Goal: Complete application form: Complete application form

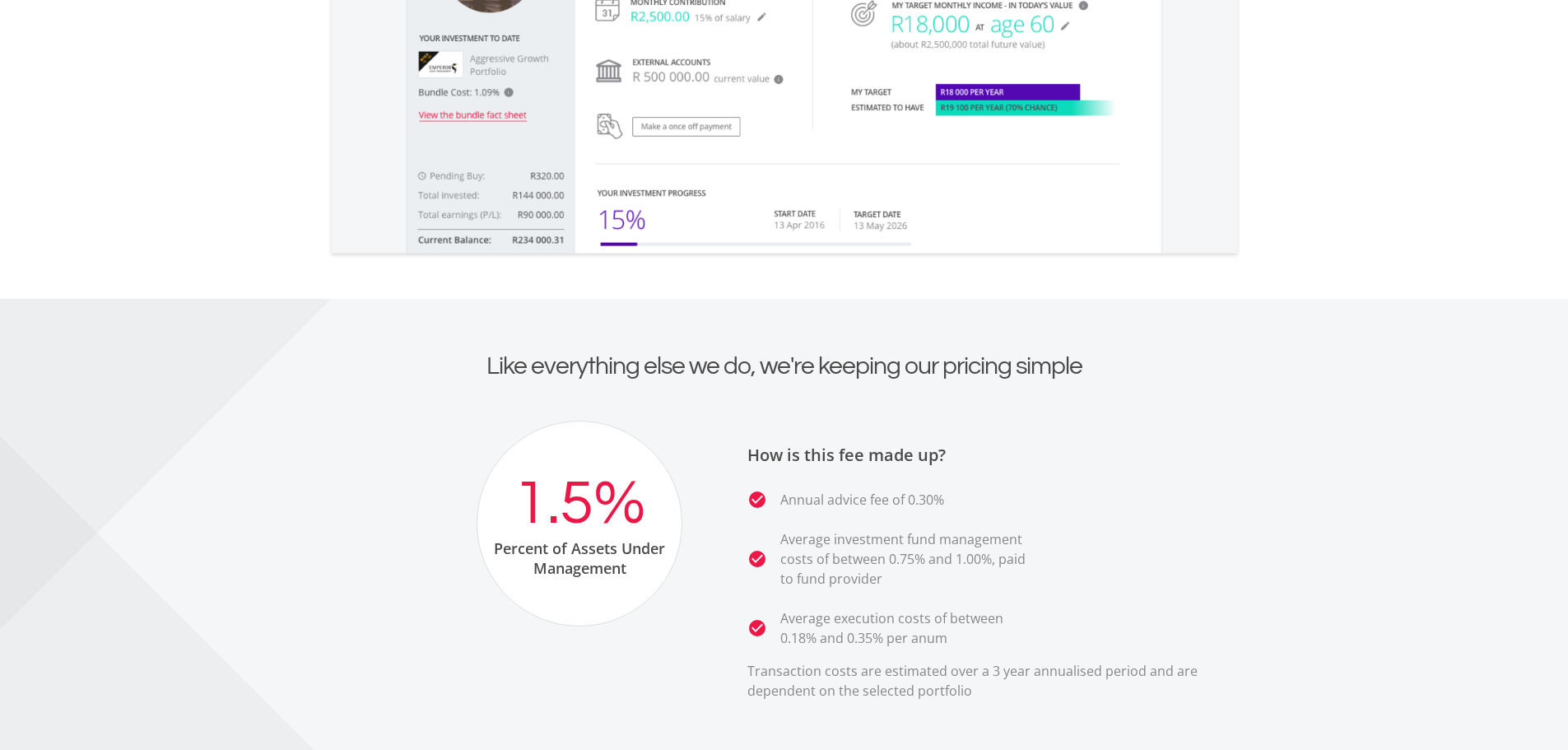
scroll to position [2716, 0]
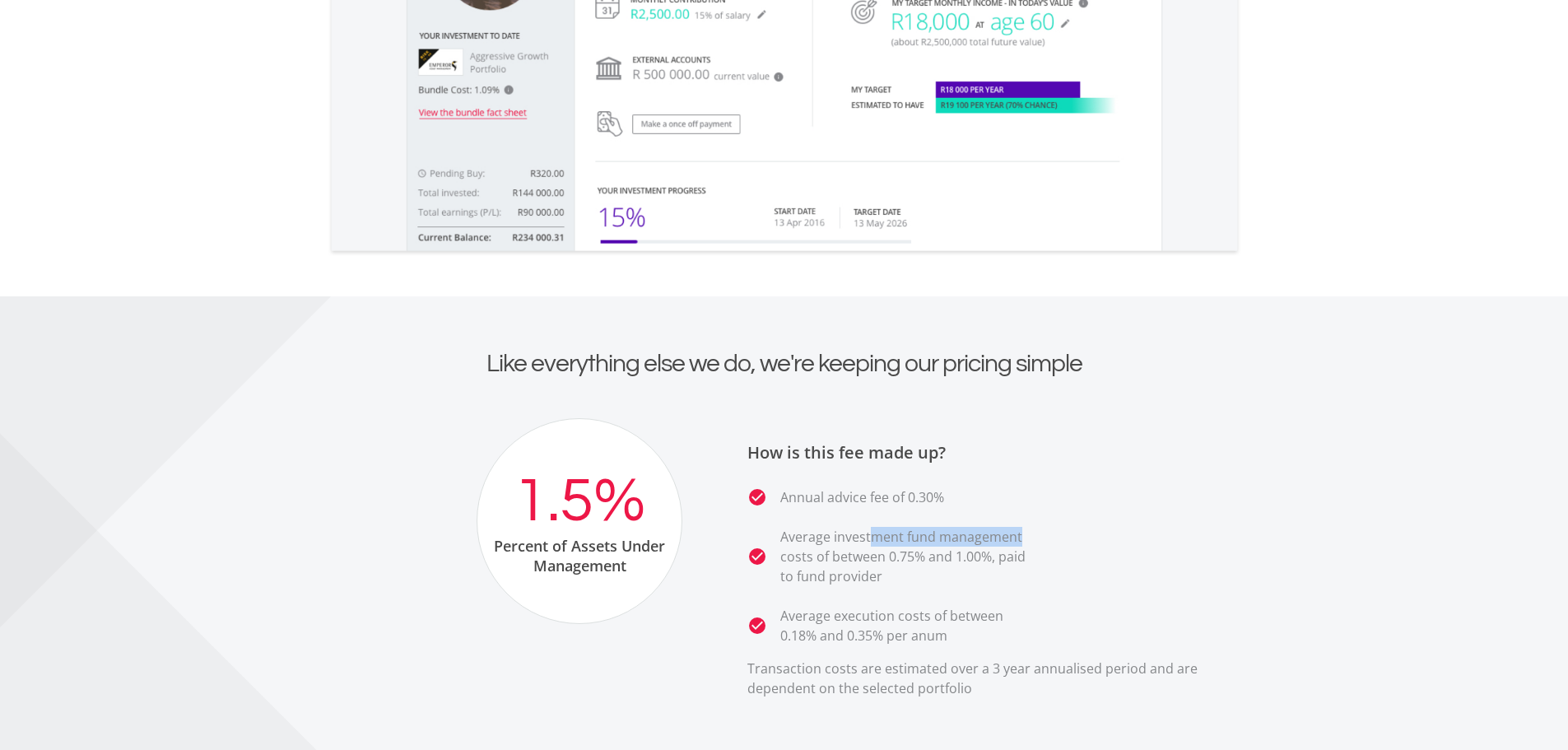
drag, startPoint x: 909, startPoint y: 539, endPoint x: 1043, endPoint y: 545, distance: 134.1
click at [1043, 545] on ul "check_circle Annual advice fee of 0.30% check_circle Average investment fund ma…" at bounding box center [994, 566] width 494 height 158
click at [923, 566] on p "Average investment fund management costs of between 0.75% and 1.00%, paid to fu…" at bounding box center [908, 556] width 255 height 59
drag, startPoint x: 788, startPoint y: 541, endPoint x: 1070, endPoint y: 550, distance: 282.1
click at [1070, 550] on ul "check_circle Annual advice fee of 0.30% check_circle Average investment fund ma…" at bounding box center [994, 566] width 494 height 158
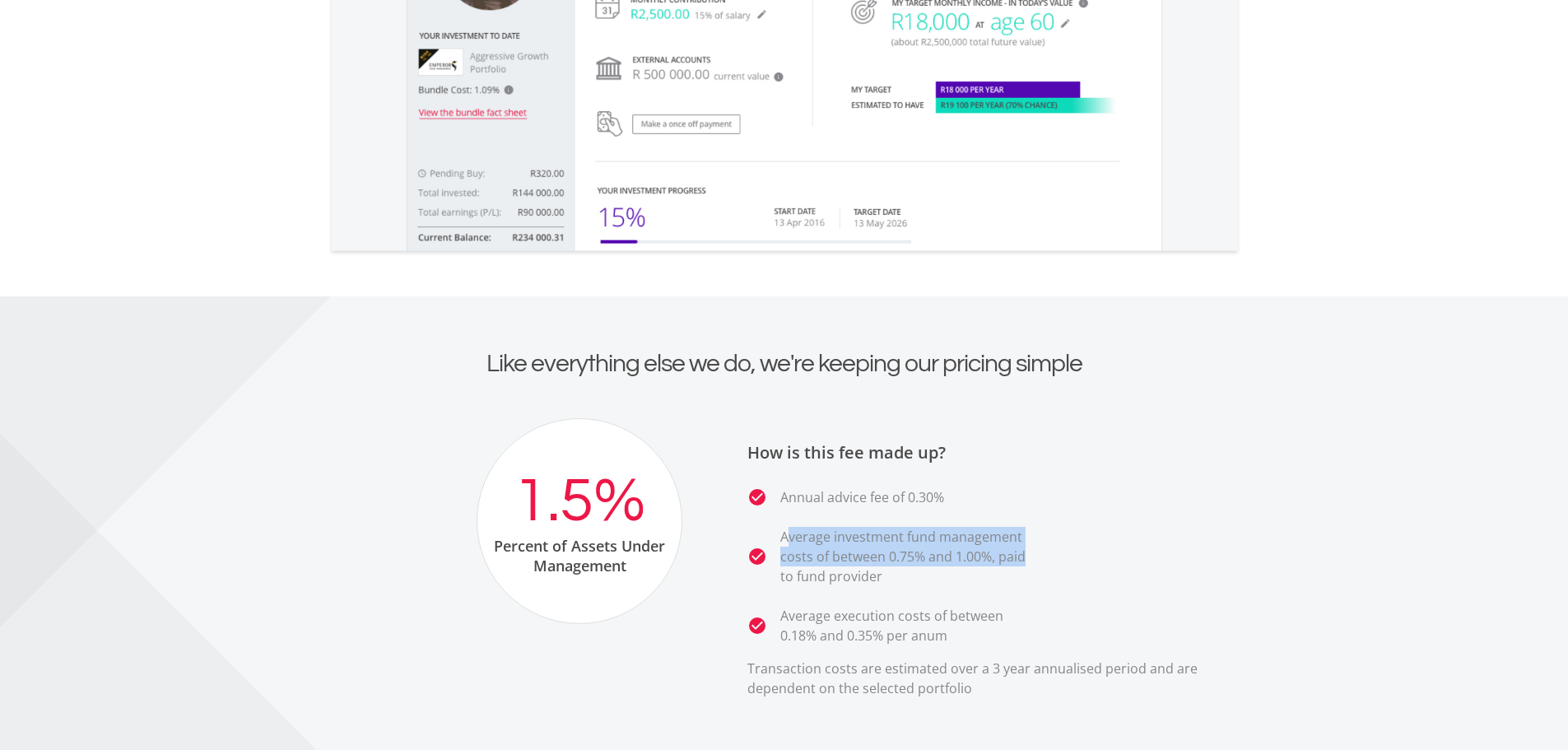
click at [1070, 550] on ul "check_circle Annual advice fee of 0.30% check_circle Average investment fund ma…" at bounding box center [994, 566] width 494 height 158
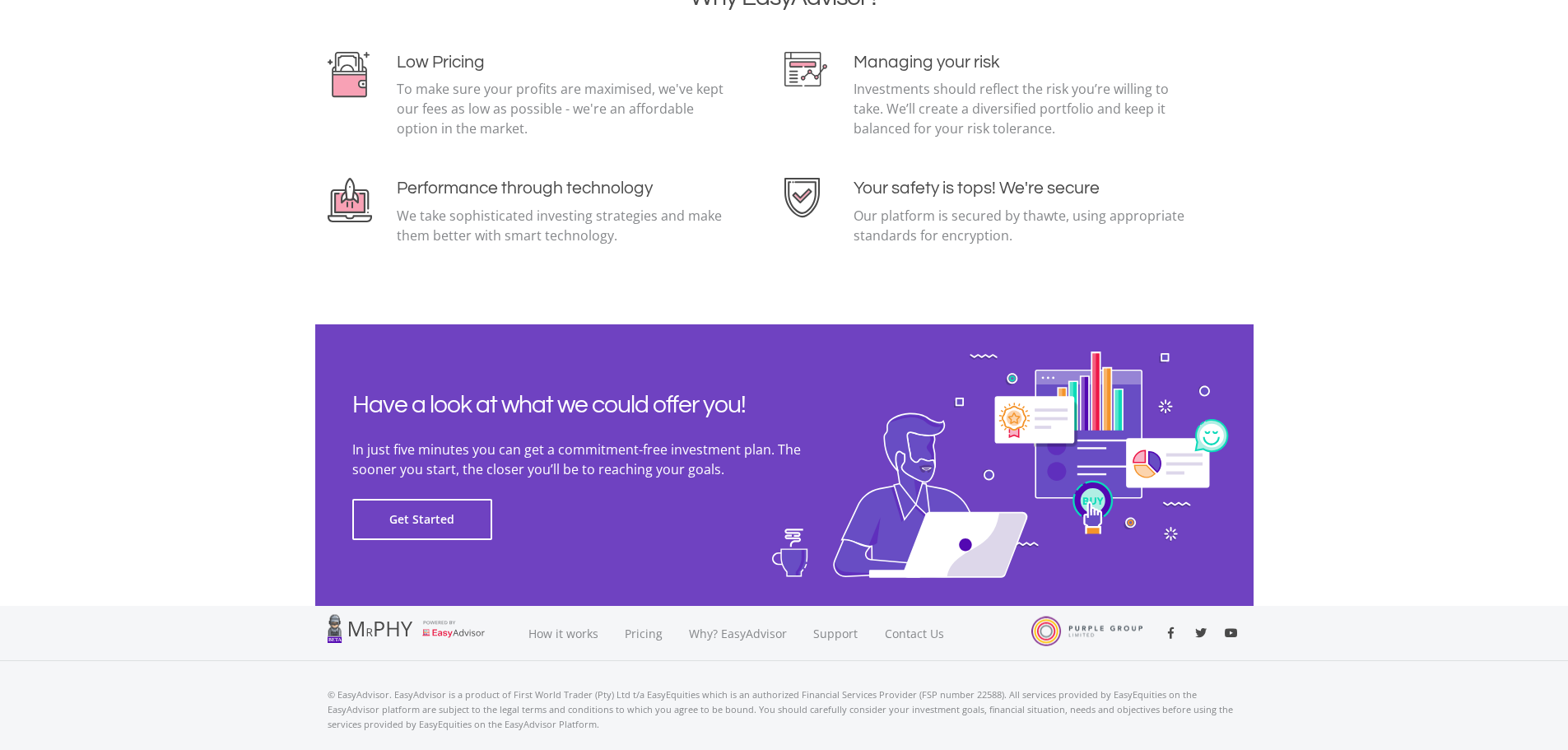
scroll to position [3539, 0]
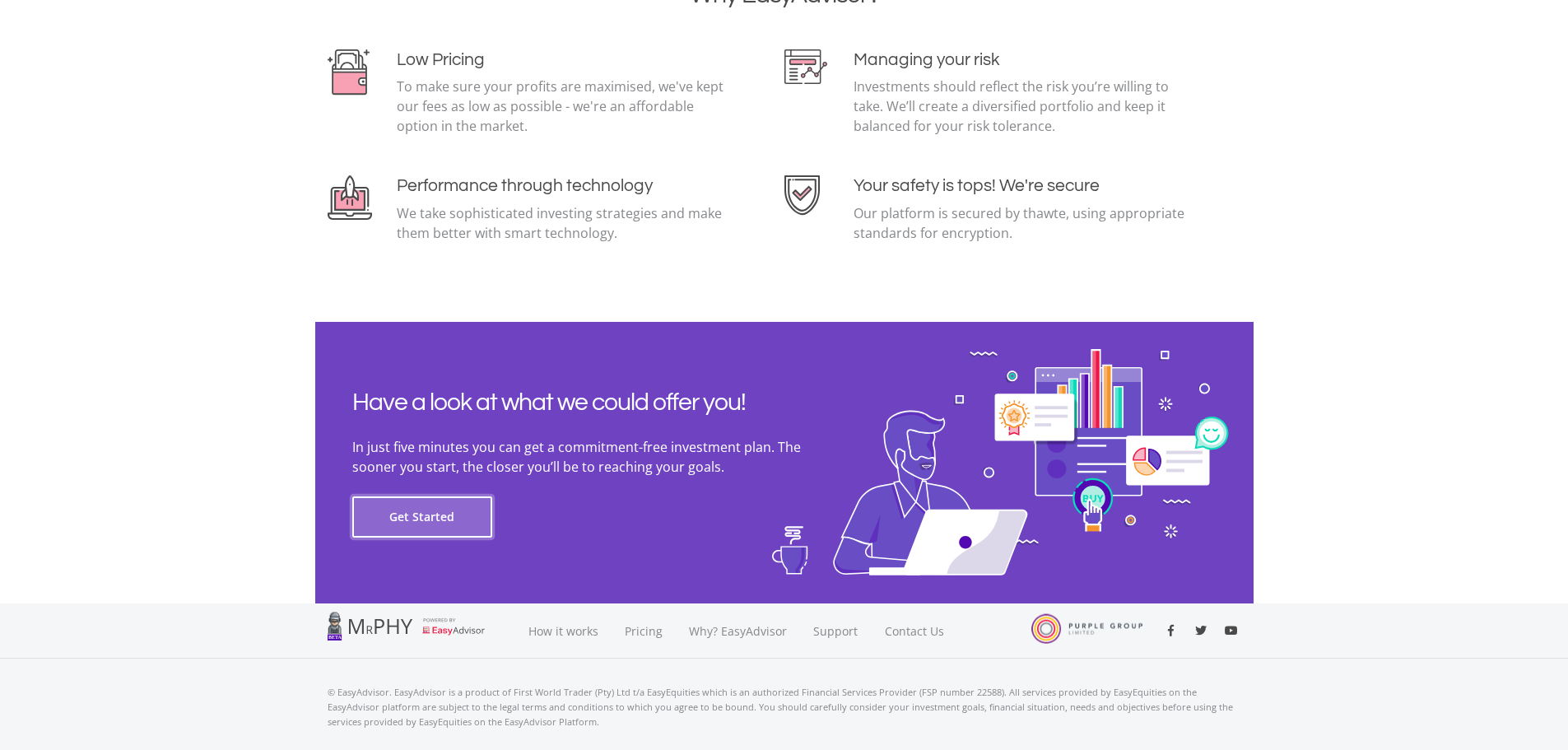
click at [399, 520] on button "Get Started" at bounding box center [422, 516] width 140 height 41
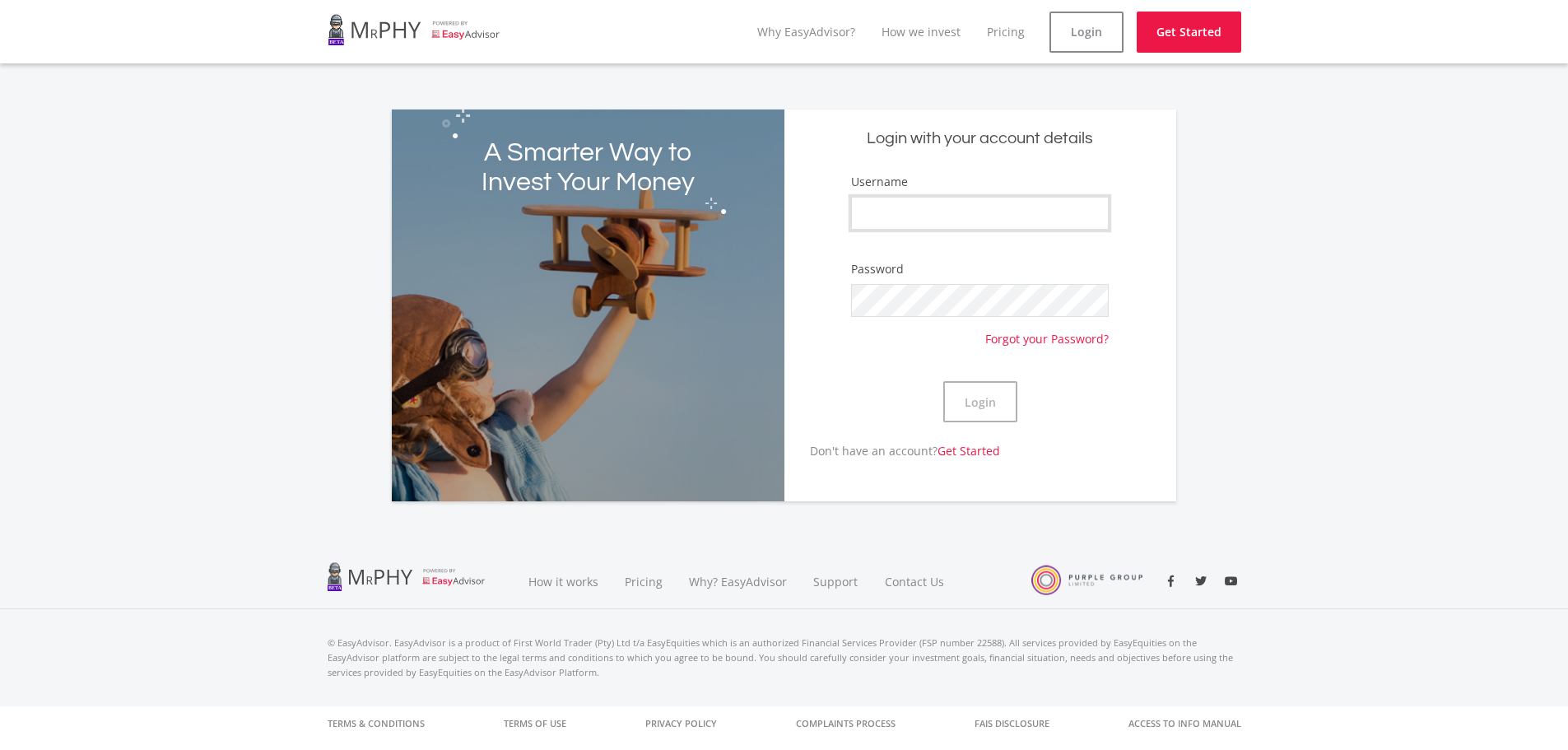
click at [916, 208] on input "Username" at bounding box center [979, 213] width 257 height 33
type input "rishern.naidoo"
click at [975, 408] on button "Login" at bounding box center [980, 401] width 74 height 41
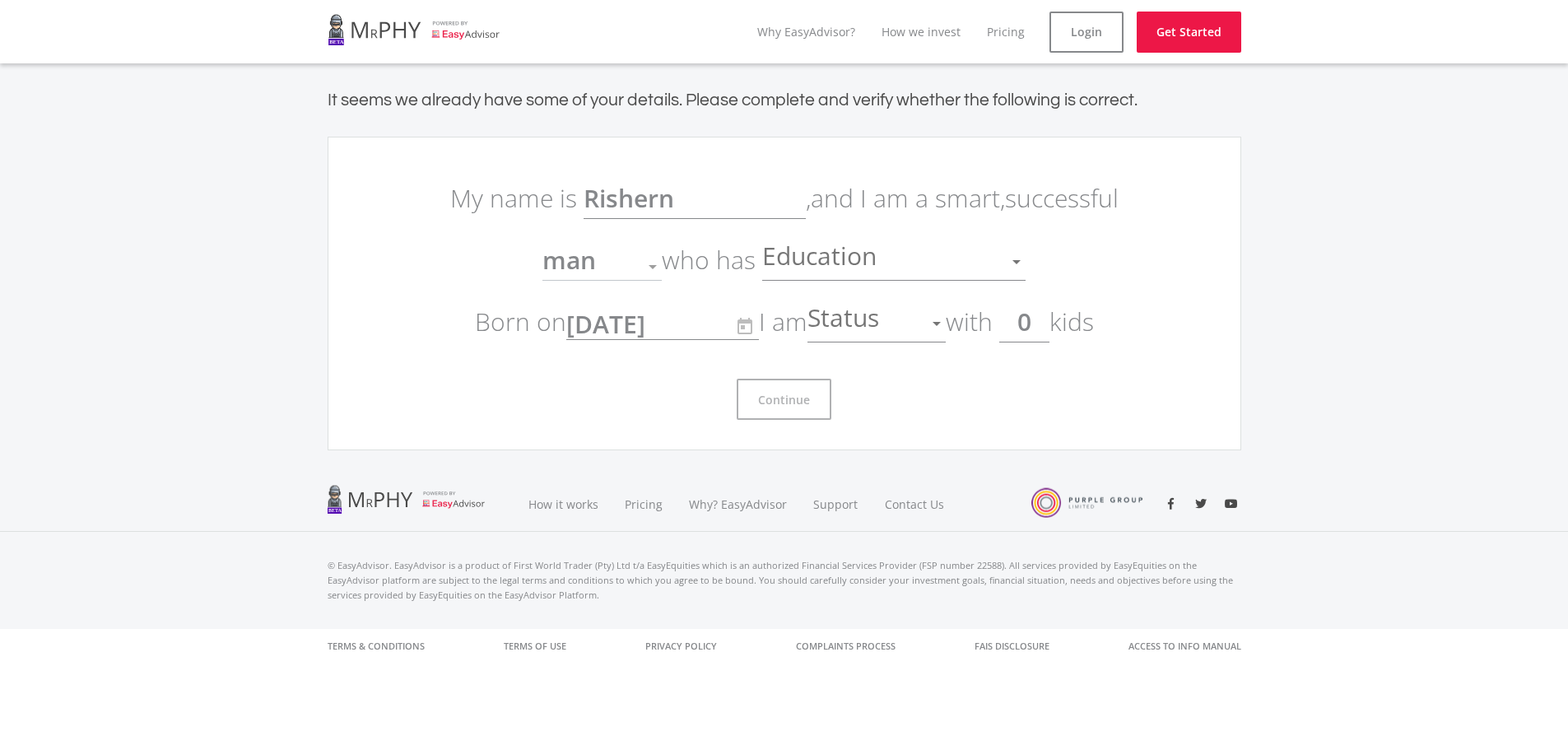
click at [935, 248] on div "Education" at bounding box center [882, 261] width 239 height 31
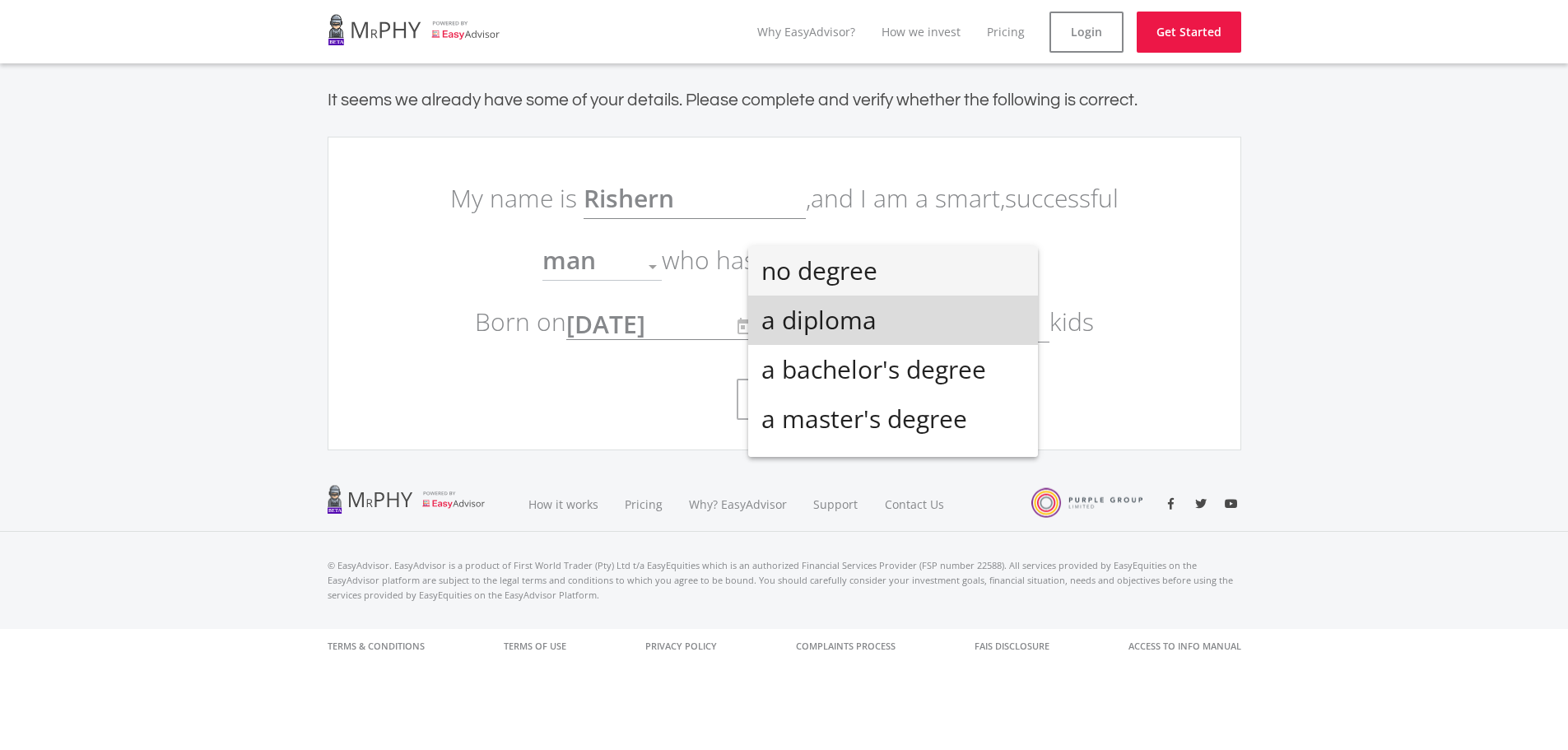
click at [942, 316] on span "a diploma" at bounding box center [892, 321] width 263 height 50
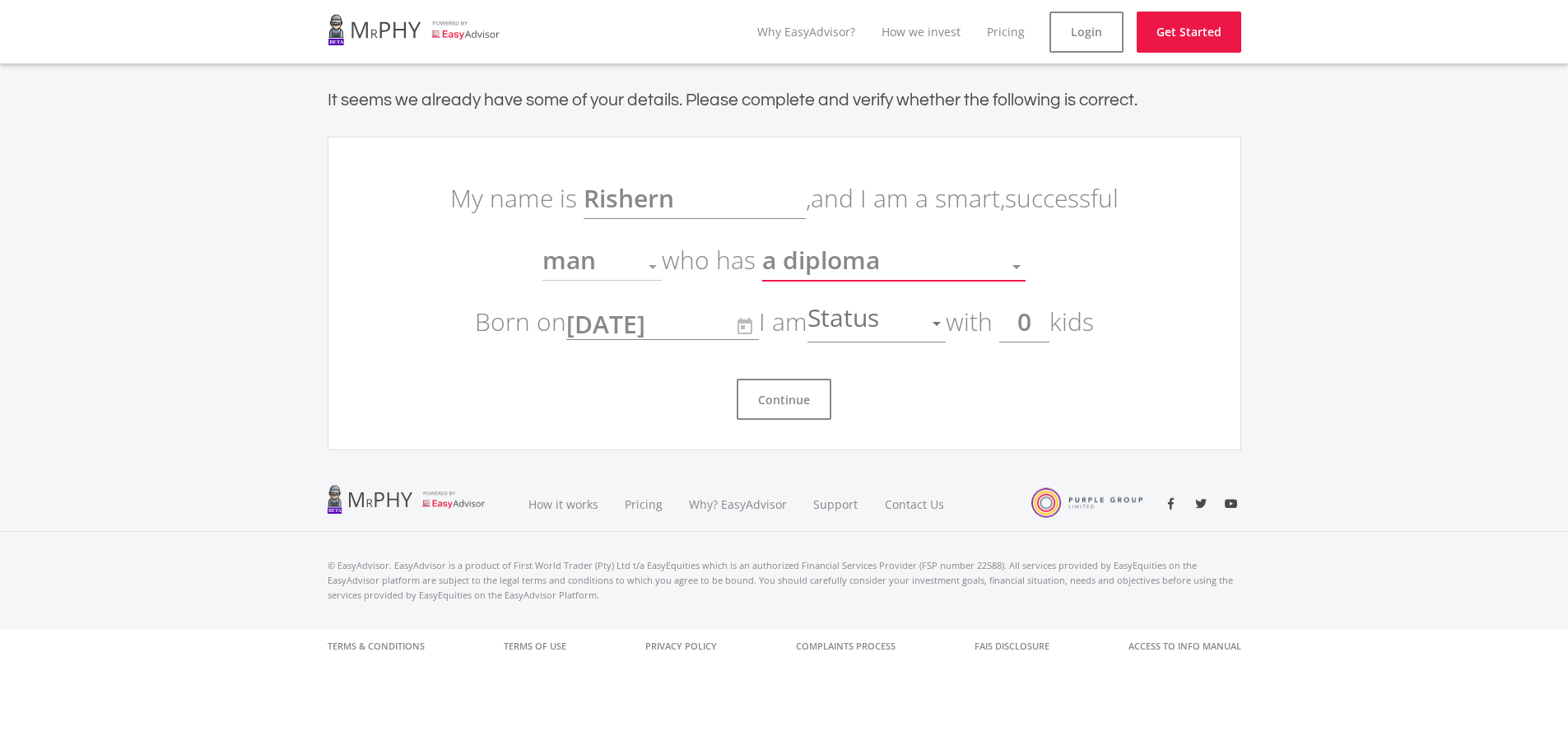
click at [960, 265] on div "a diploma" at bounding box center [882, 266] width 239 height 31
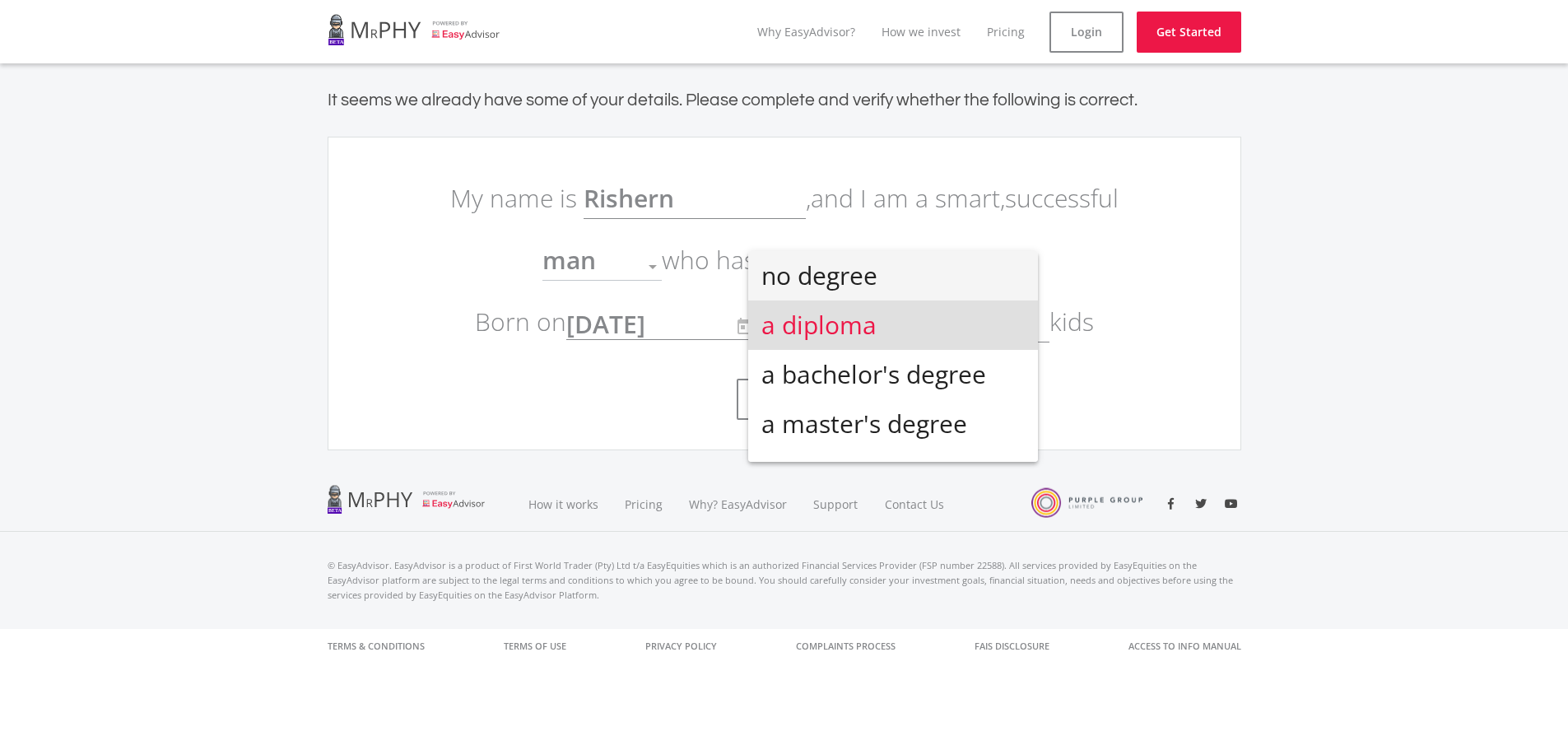
scroll to position [6, 0]
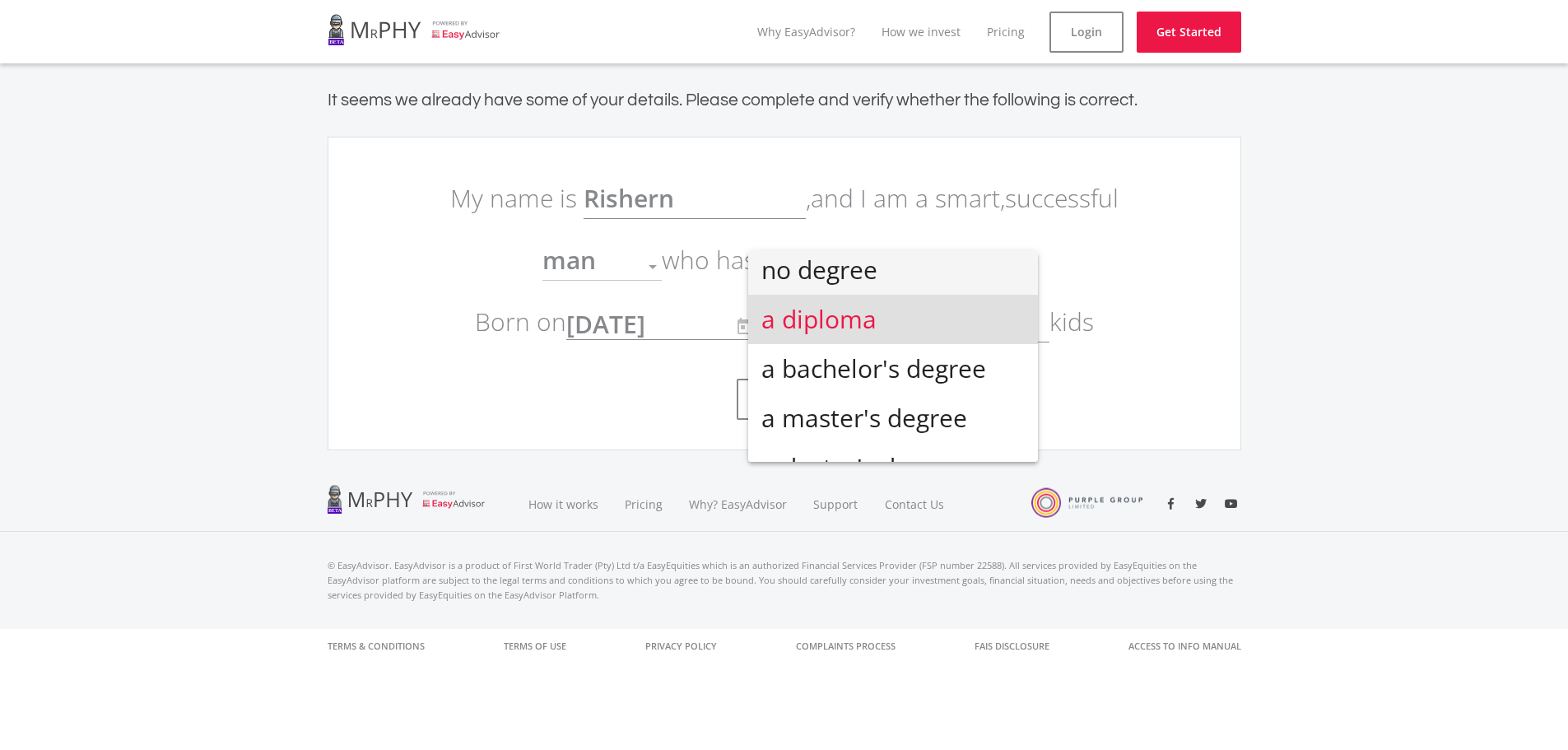
click at [951, 276] on span "no degree" at bounding box center [892, 270] width 263 height 50
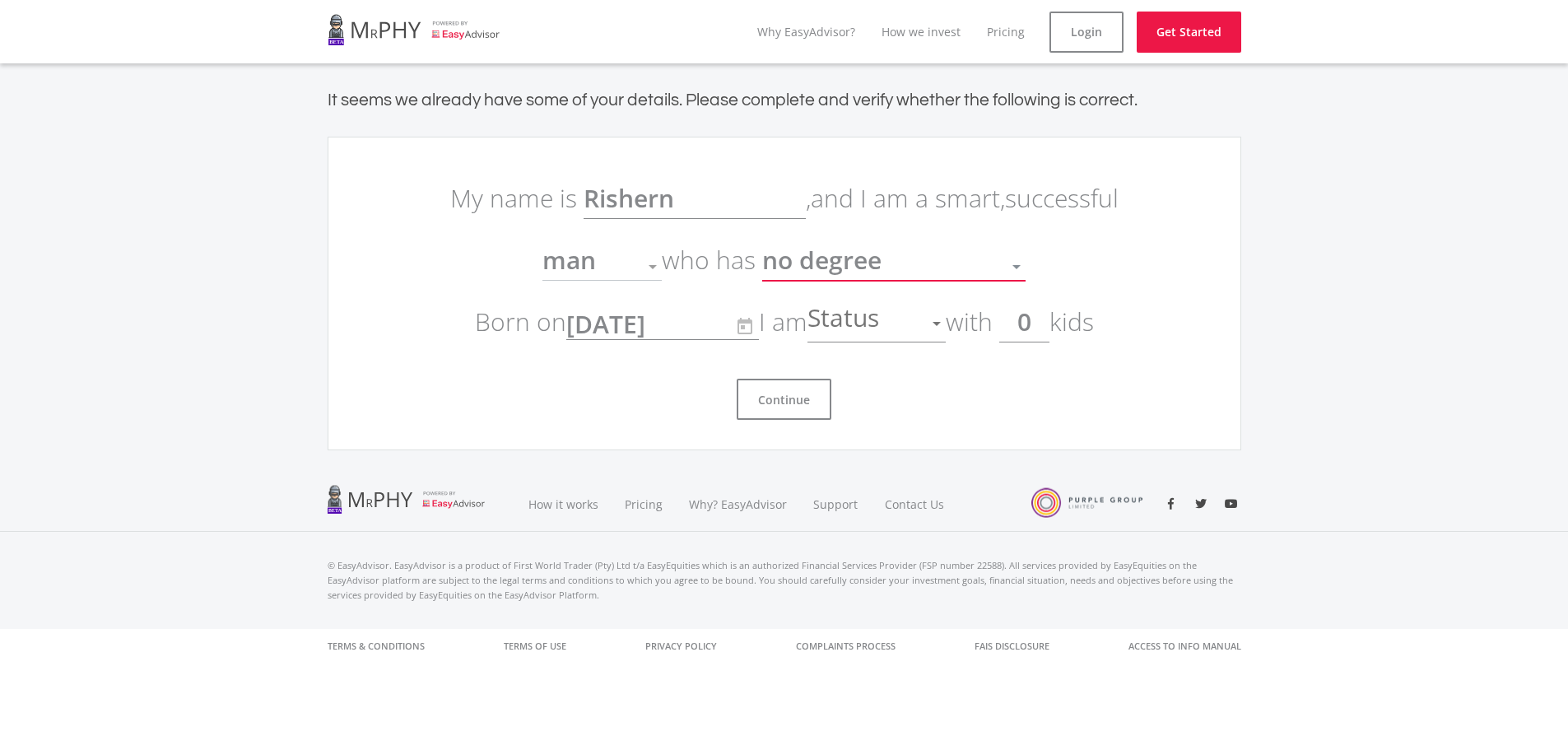
scroll to position [0, 0]
click at [659, 263] on div at bounding box center [652, 266] width 31 height 31
click at [640, 263] on div at bounding box center [652, 266] width 31 height 31
click at [518, 243] on p "My name is [PERSON_NAME] , and I am a smart, successful man Gender who has no d…" at bounding box center [784, 259] width 691 height 185
click at [569, 259] on span "man" at bounding box center [569, 259] width 53 height 34
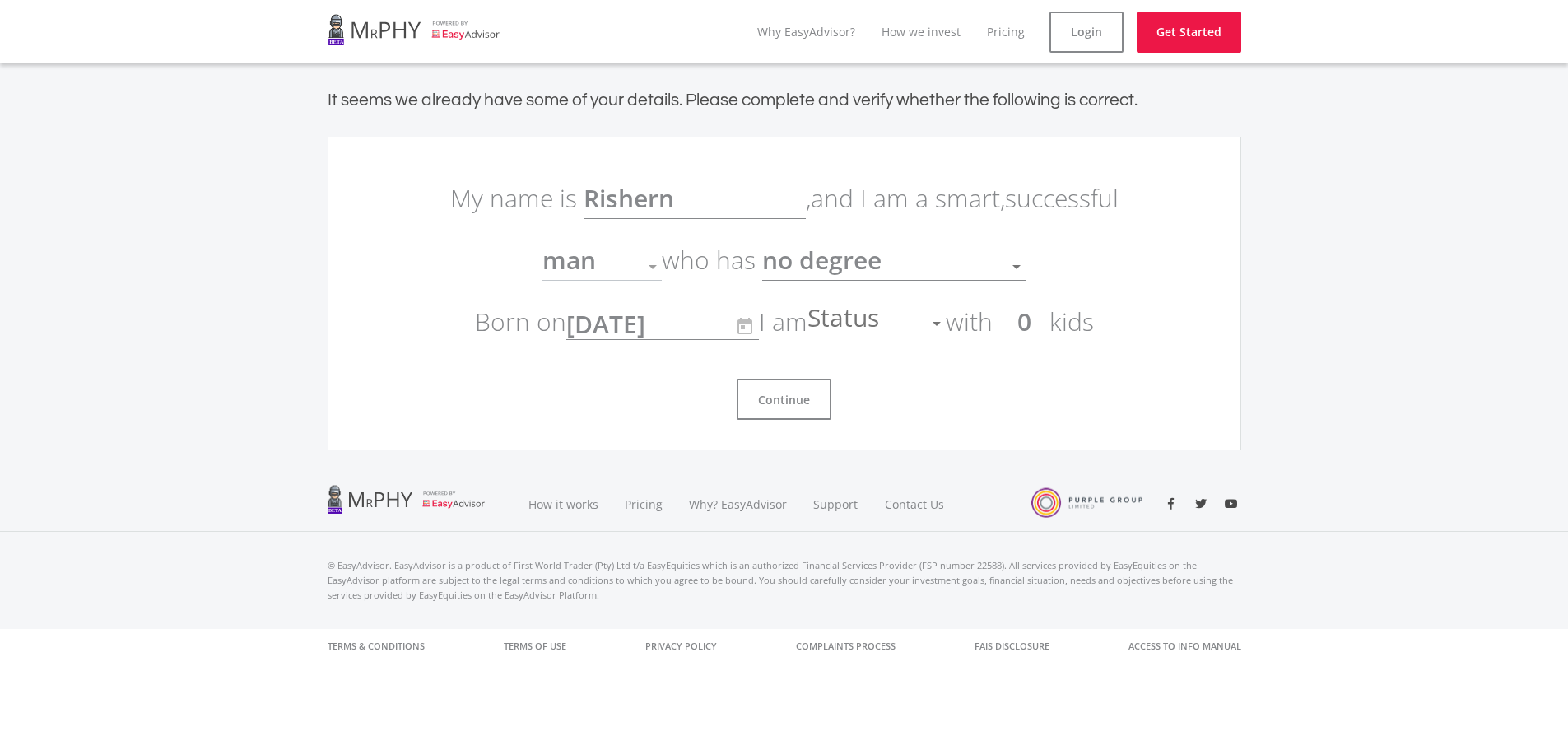
click at [883, 321] on span "Status" at bounding box center [846, 323] width 76 height 31
click at [898, 339] on span "single" at bounding box center [882, 333] width 138 height 50
click at [794, 390] on button "Continue" at bounding box center [784, 399] width 95 height 41
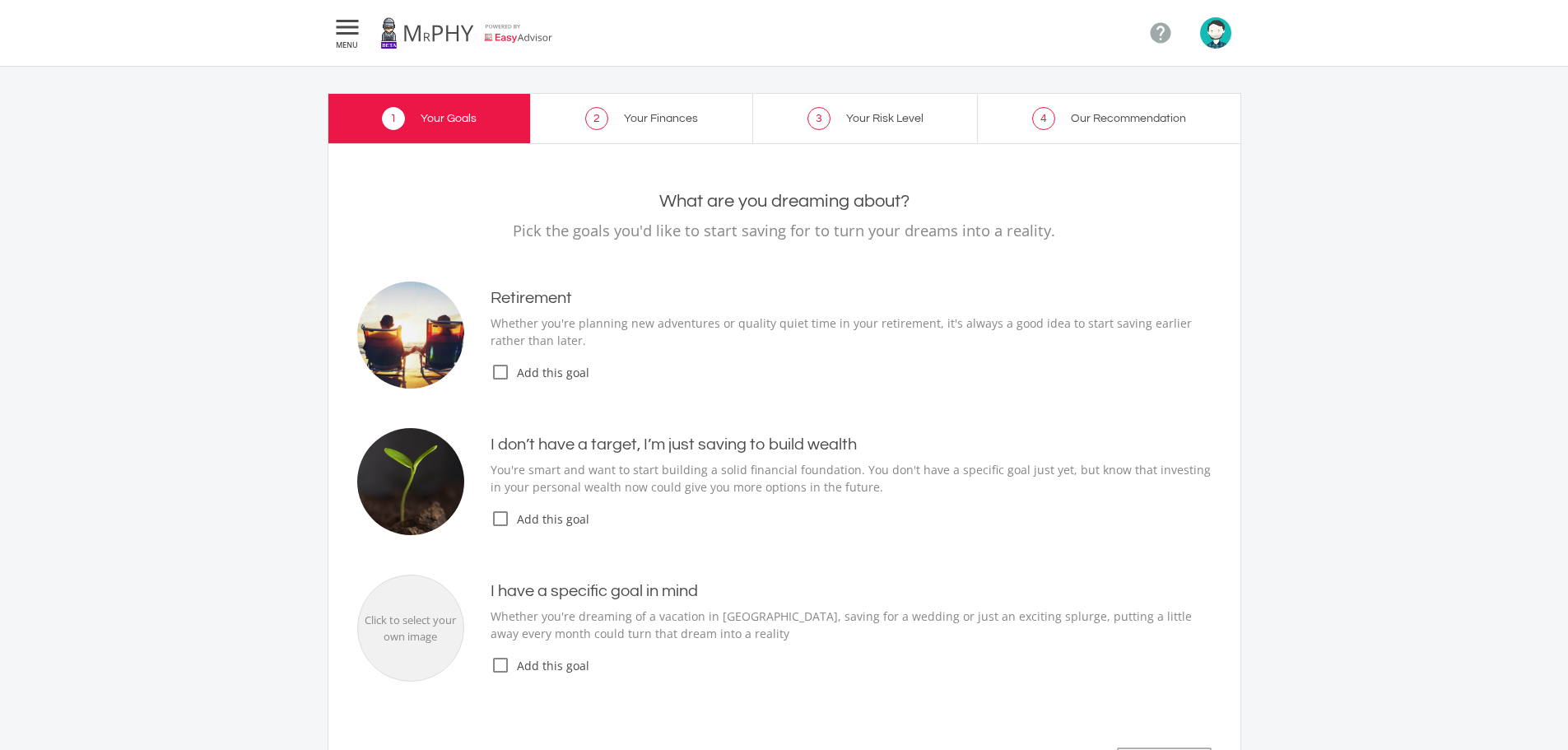
click at [494, 372] on icon "check_box_outline_blank" at bounding box center [500, 372] width 19 height 19
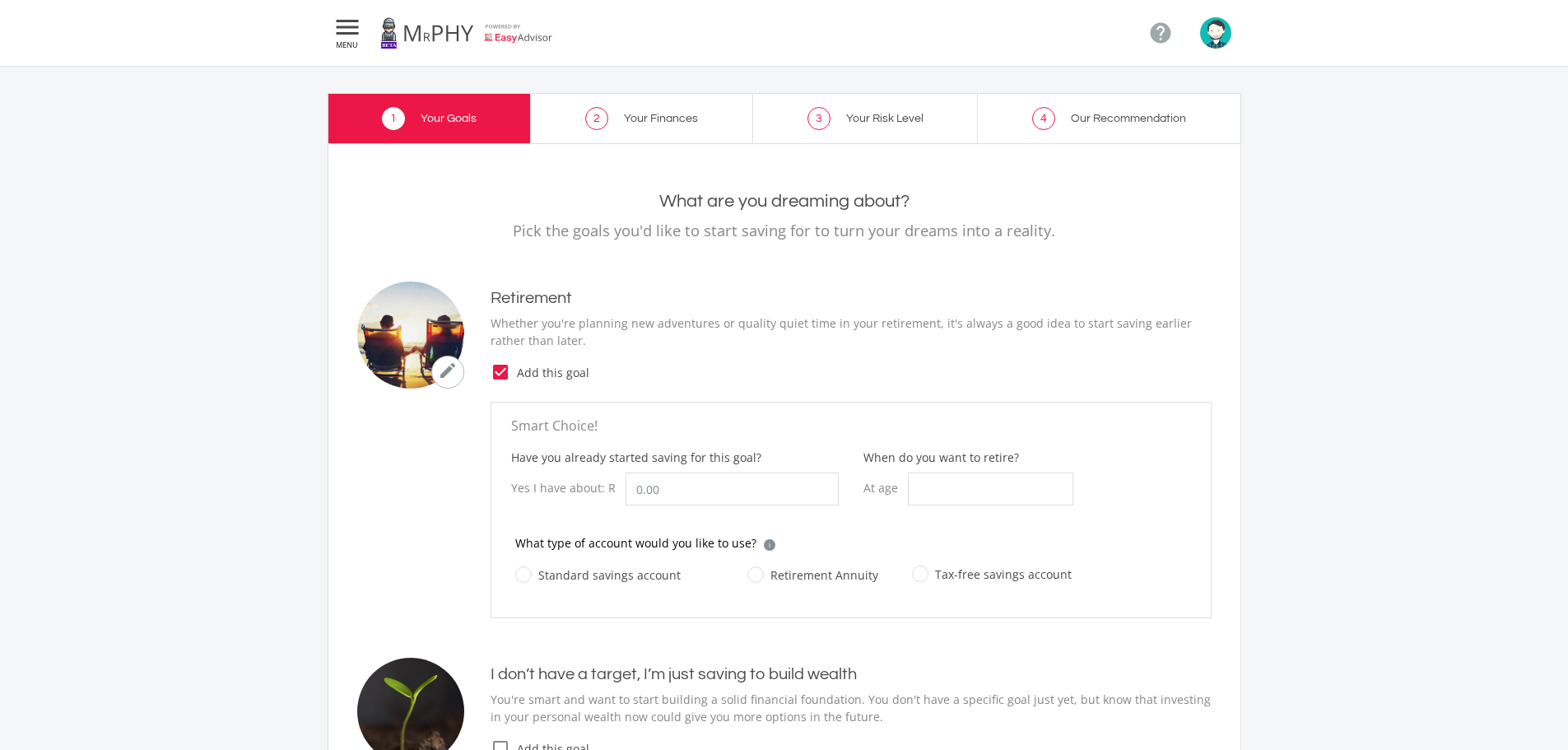
scroll to position [82, 0]
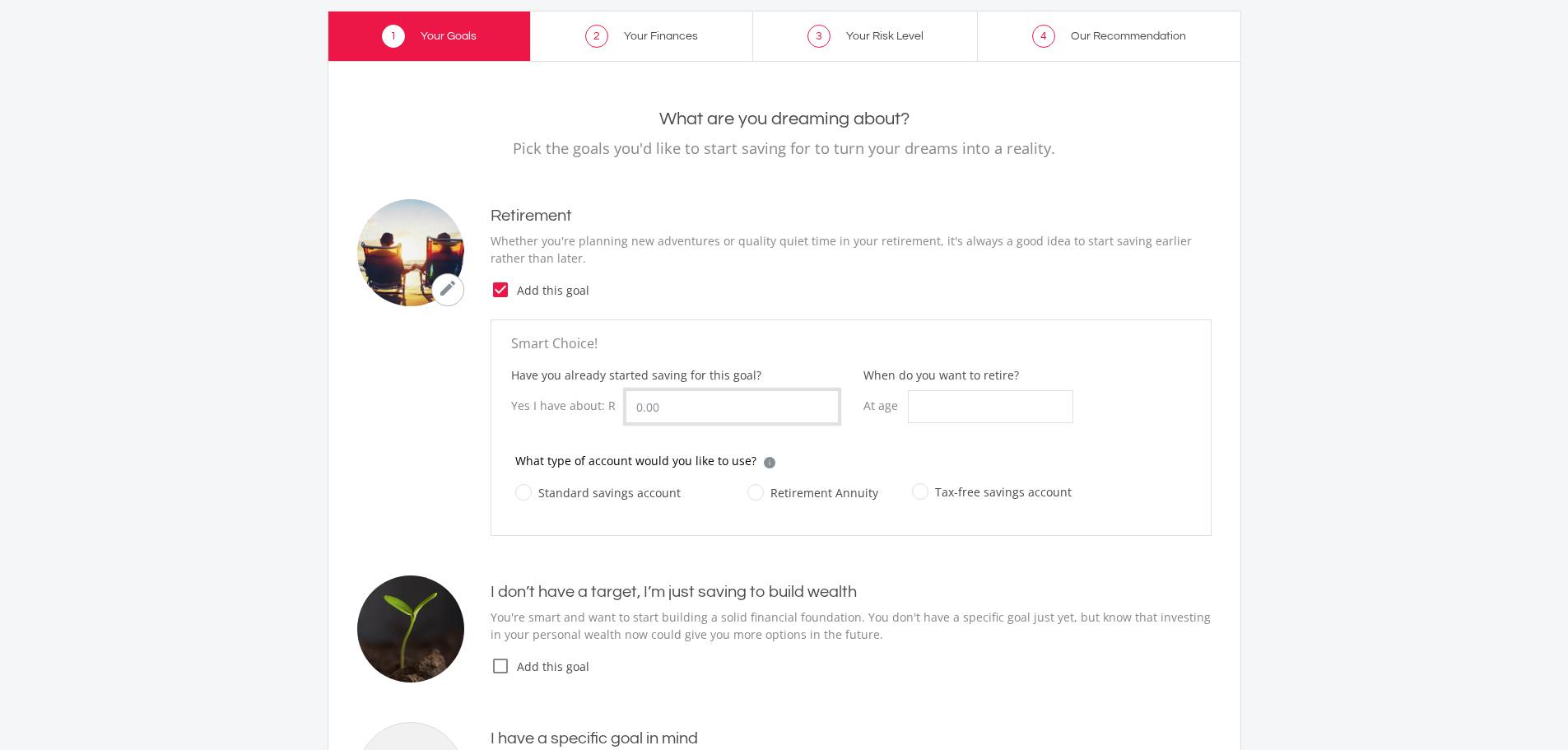
drag, startPoint x: 672, startPoint y: 414, endPoint x: 626, endPoint y: 411, distance: 46.1
click at [626, 411] on input "Have you already started saving for this goal?" at bounding box center [731, 406] width 213 height 33
type input "1,140,000.00"
click at [1026, 403] on input "When do you want to retire?" at bounding box center [990, 406] width 166 height 33
type input "65"
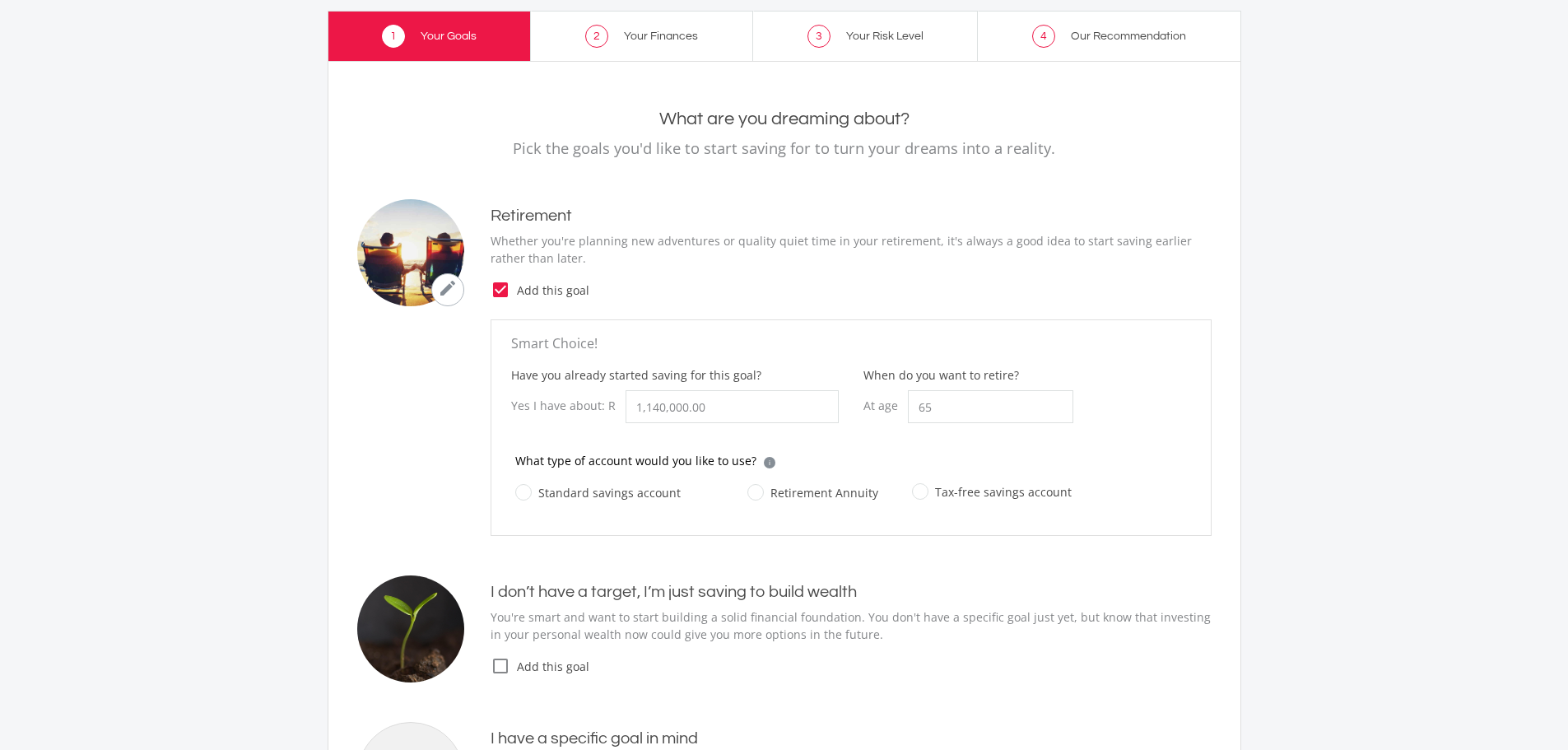
click at [801, 492] on label "Retirement Annuity" at bounding box center [813, 492] width 131 height 20
click at [801, 492] on input "Retirement Annuity" at bounding box center [796, 501] width 131 height 33
radio input "true"
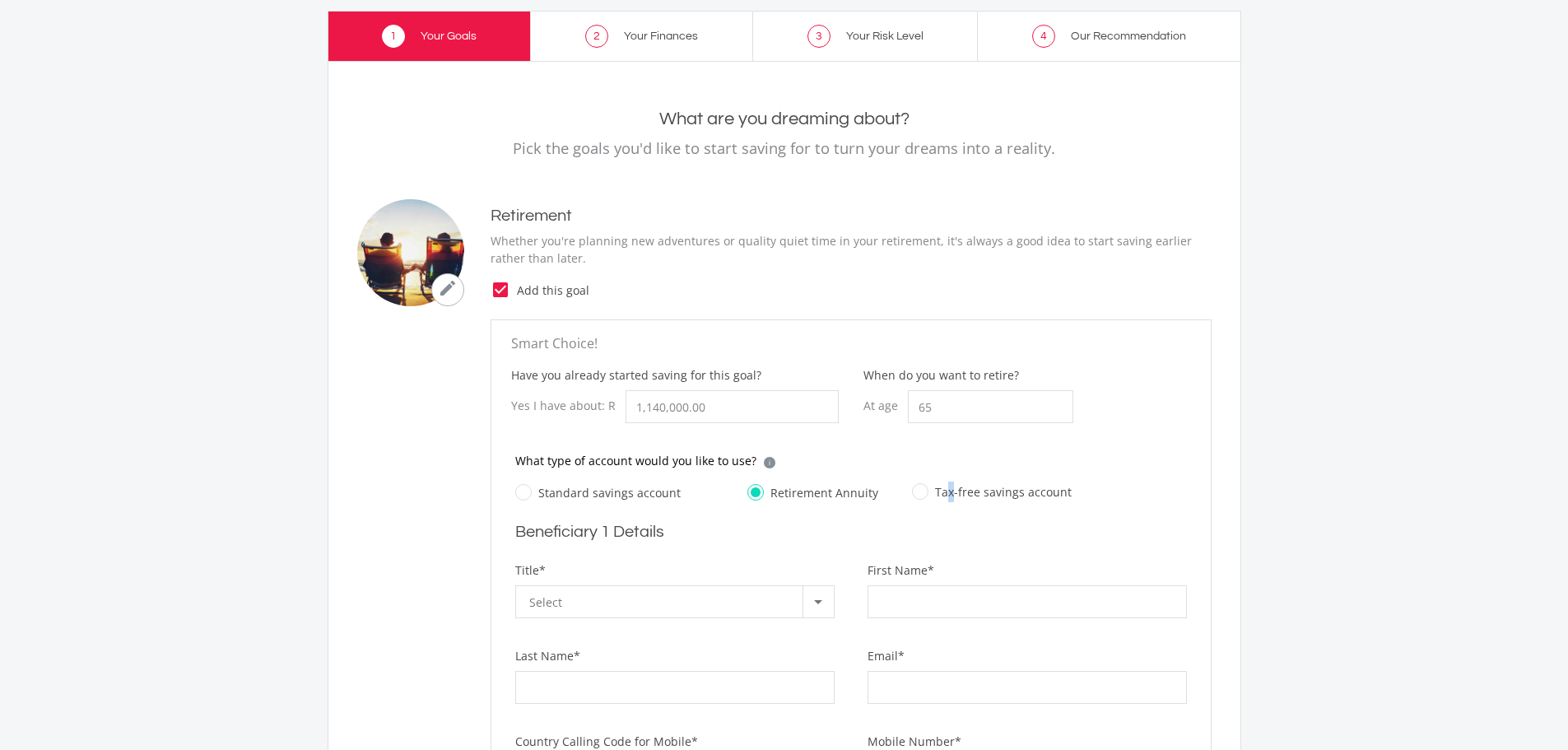
click at [943, 485] on label "Tax-free savings account" at bounding box center [992, 491] width 159 height 20
click at [921, 491] on label "Tax-free savings account" at bounding box center [992, 491] width 159 height 20
click at [921, 491] on input "Tax-free savings account" at bounding box center [975, 500] width 159 height 33
radio input "true"
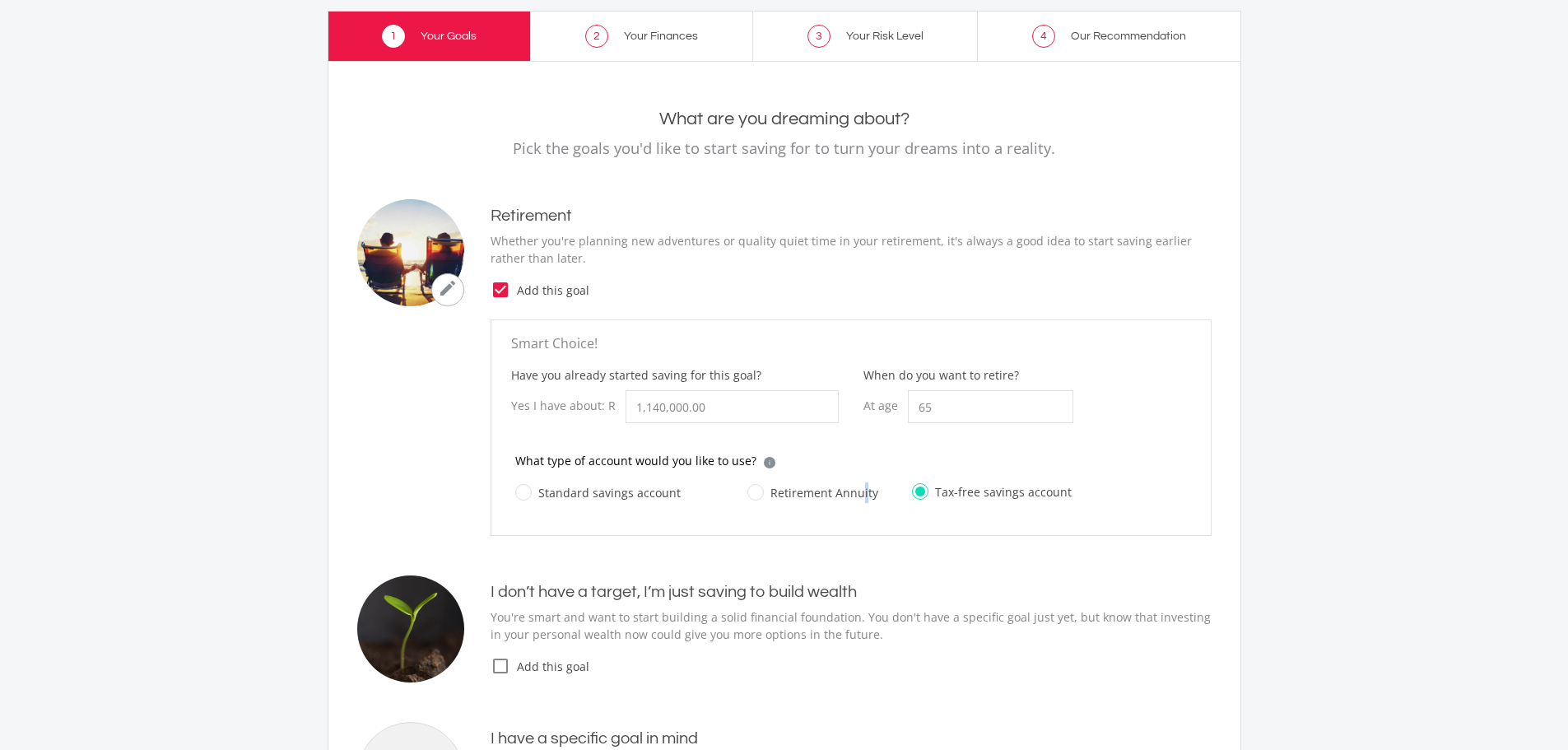
click at [857, 495] on label "Retirement Annuity" at bounding box center [813, 492] width 131 height 20
click at [826, 499] on label "Retirement Annuity" at bounding box center [813, 492] width 131 height 20
click at [826, 499] on input "Retirement Annuity" at bounding box center [796, 501] width 131 height 33
radio input "true"
radio input "false"
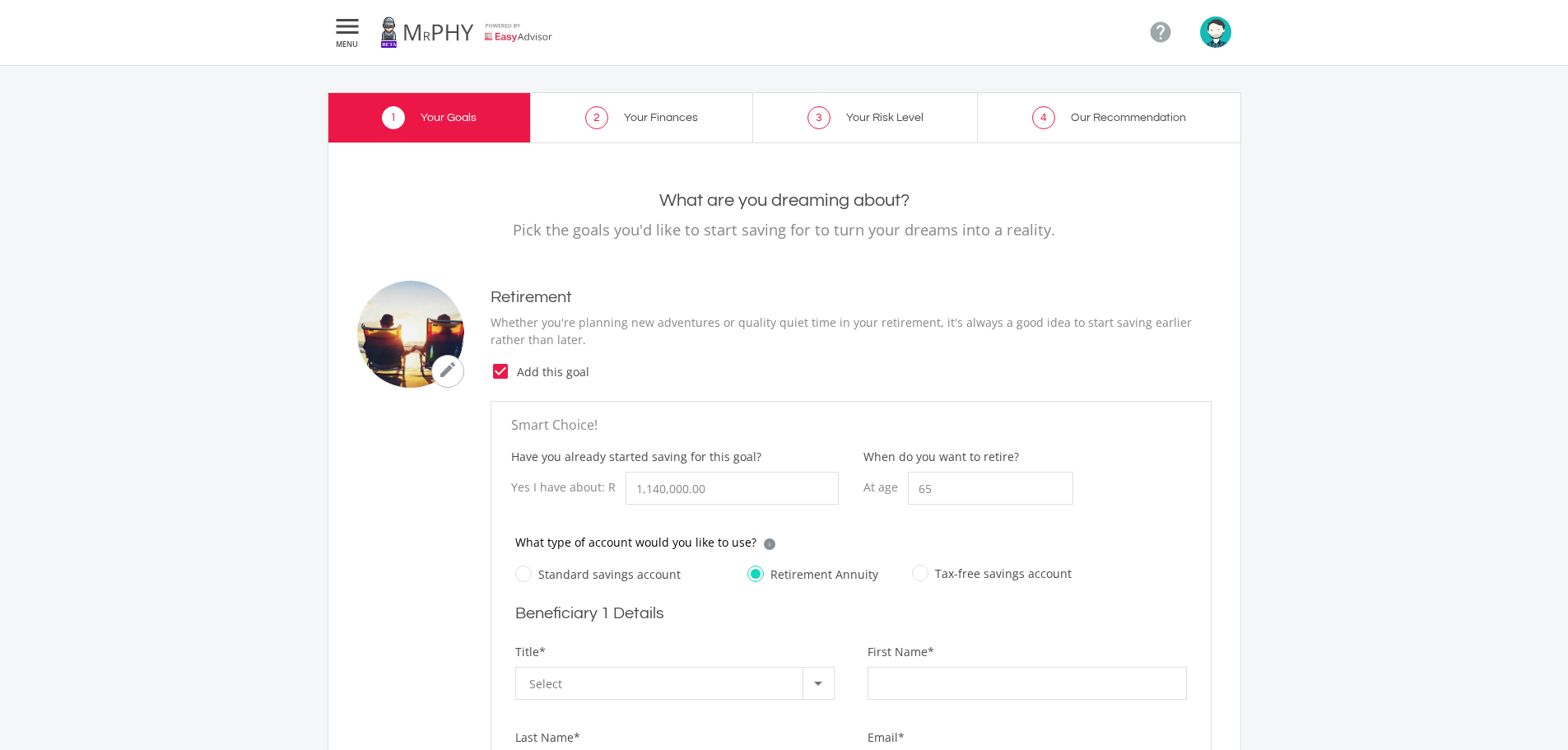
scroll to position [0, 0]
click at [568, 372] on span "Add this goal" at bounding box center [861, 373] width 701 height 18
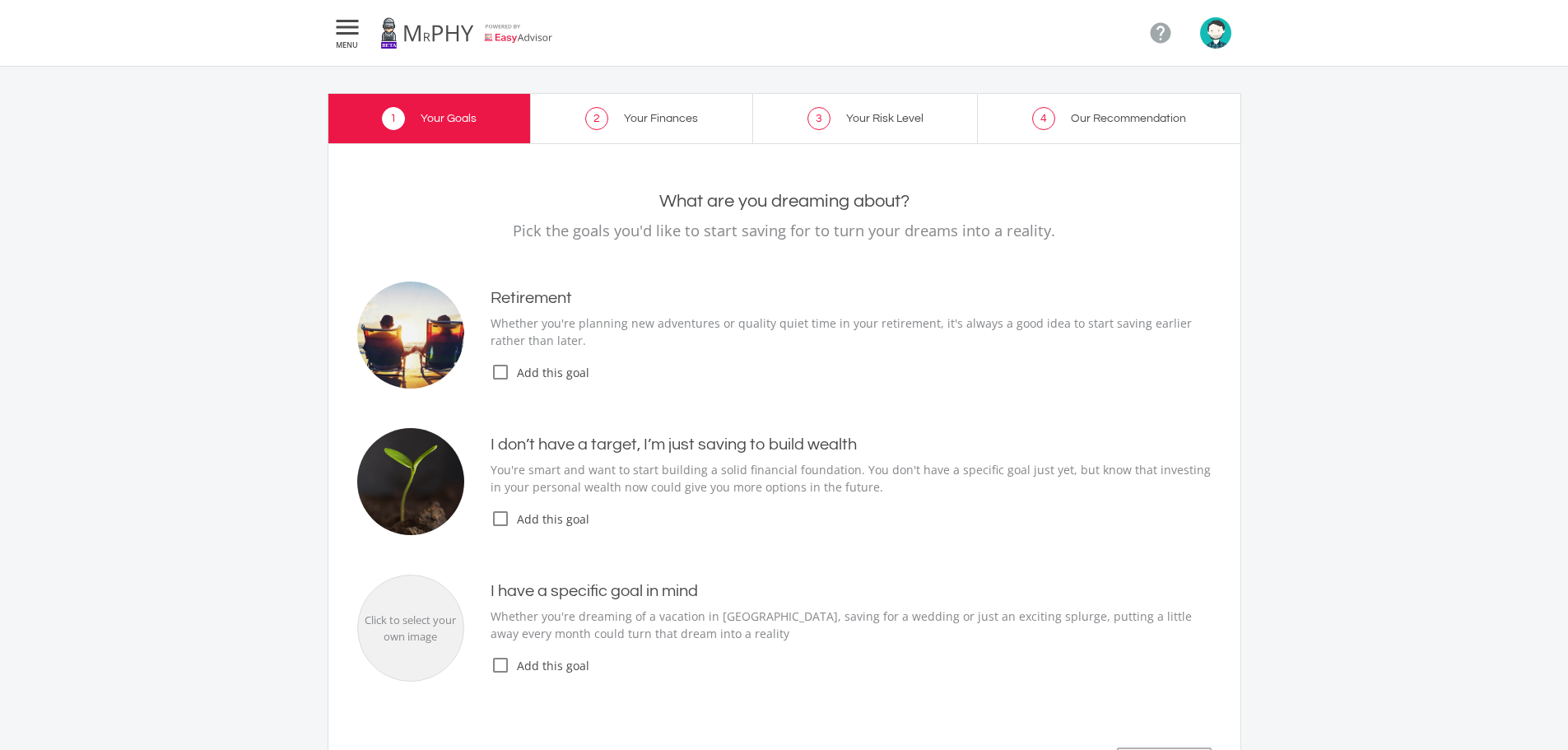
click at [559, 524] on span "Add this goal" at bounding box center [861, 519] width 701 height 18
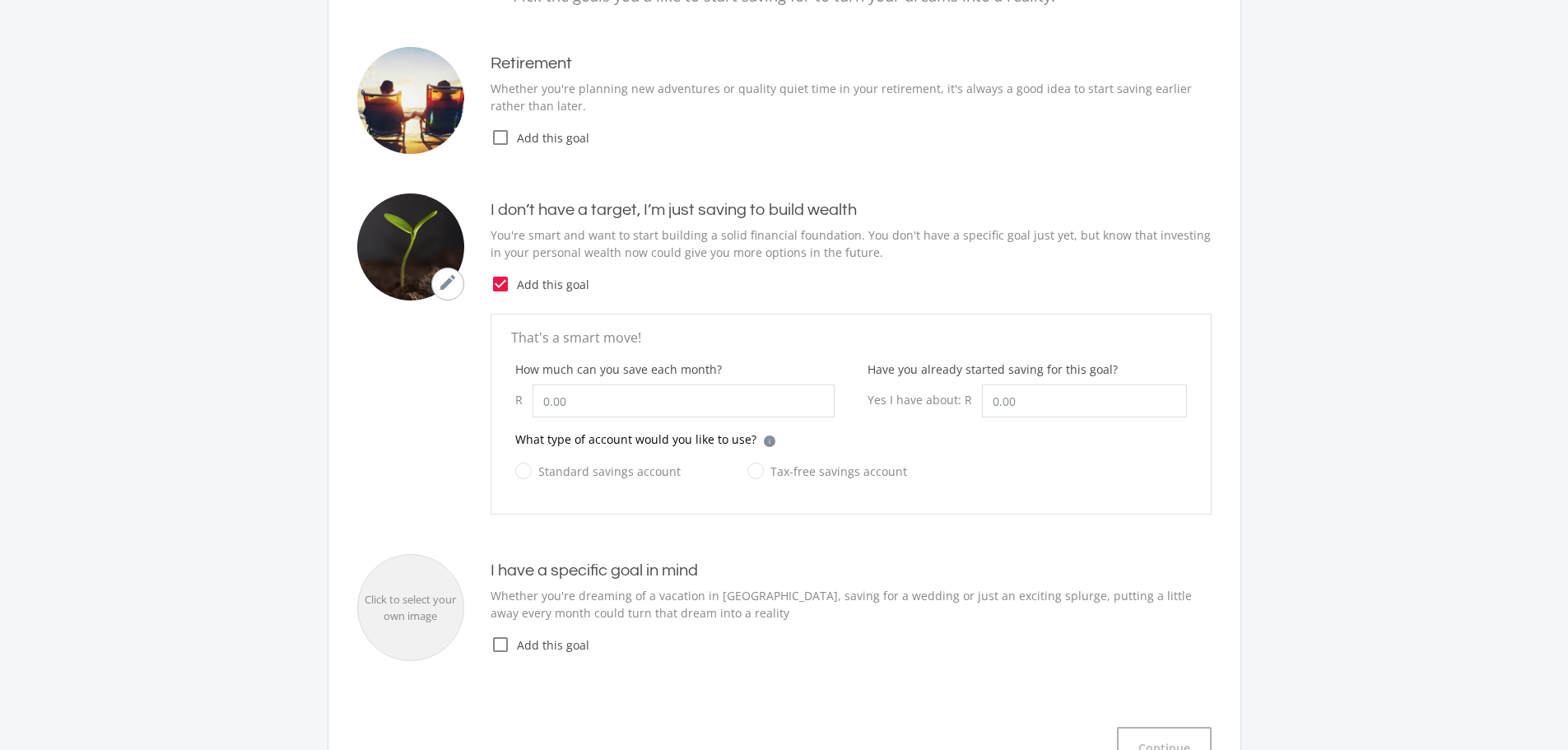
scroll to position [329, 0]
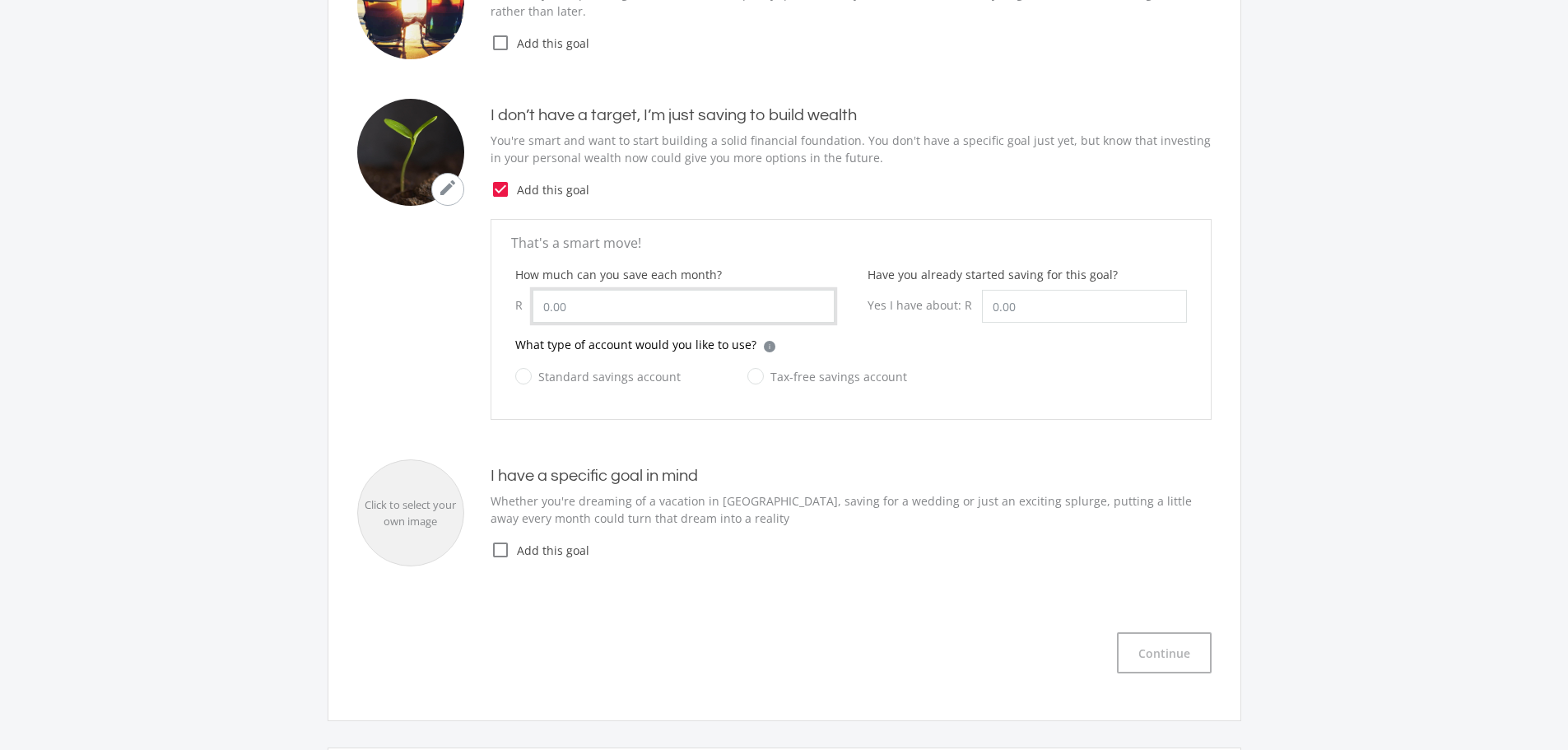
drag, startPoint x: 624, startPoint y: 314, endPoint x: 502, endPoint y: 316, distance: 122.0
click at [502, 316] on div "How much can you save each month? R" at bounding box center [675, 300] width 352 height 70
type input "1,500.00"
drag, startPoint x: 1102, startPoint y: 299, endPoint x: 637, endPoint y: 319, distance: 465.4
click at [651, 319] on div "How much can you save each month? R 1,500.00 Have you already started saving fo…" at bounding box center [851, 300] width 705 height 70
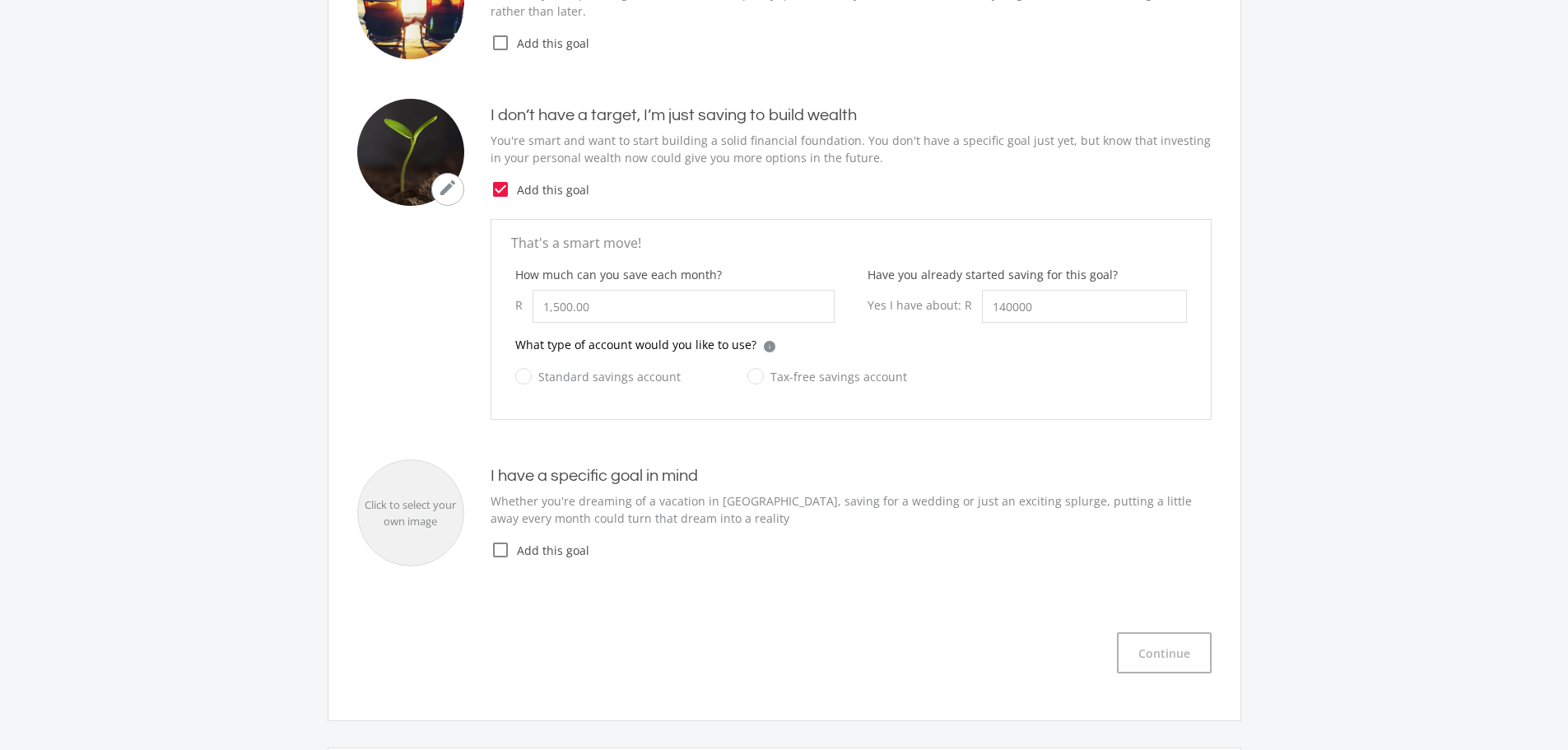
type input "140,000.00"
click at [681, 376] on div "Standard savings account Tax-free savings account" at bounding box center [851, 386] width 671 height 40
click at [668, 375] on label "Standard savings account" at bounding box center [598, 376] width 166 height 20
click at [664, 375] on input "Standard savings account" at bounding box center [581, 385] width 166 height 33
radio input "true"
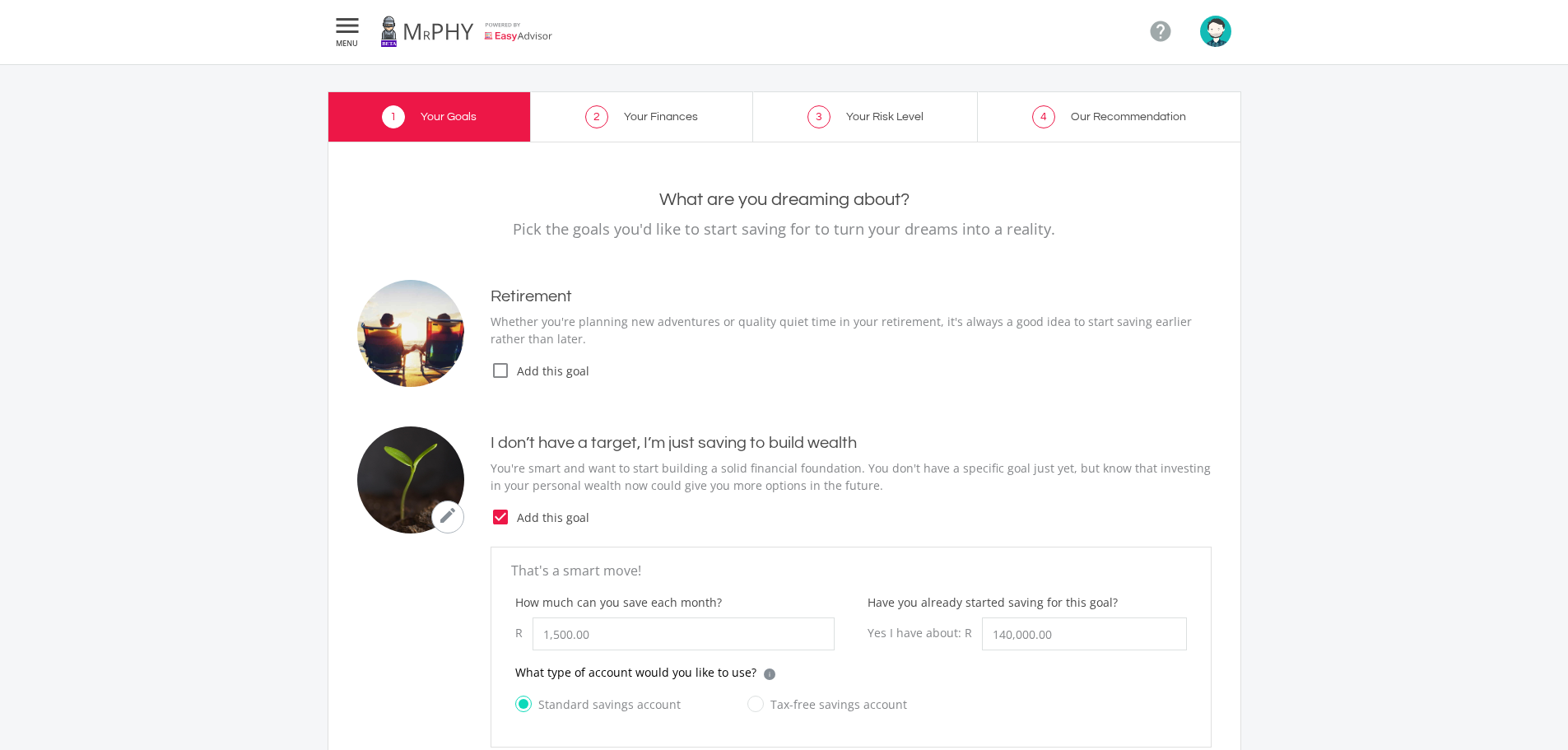
scroll to position [0, 0]
click at [568, 375] on span "Add this goal" at bounding box center [861, 373] width 701 height 18
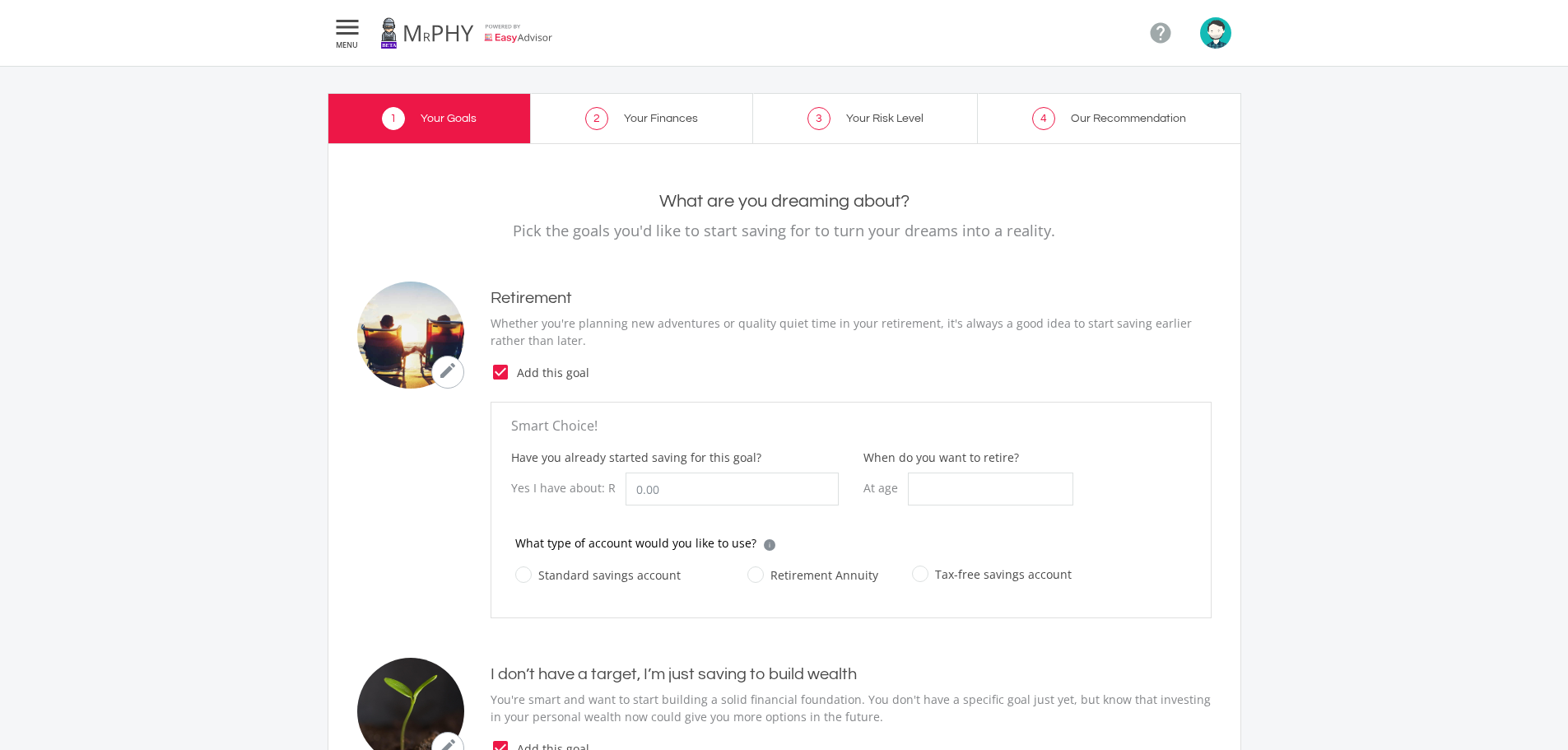
click at [855, 577] on label "Retirement Annuity" at bounding box center [813, 575] width 131 height 20
click at [855, 577] on input "Retirement Annuity" at bounding box center [796, 584] width 131 height 33
radio input "true"
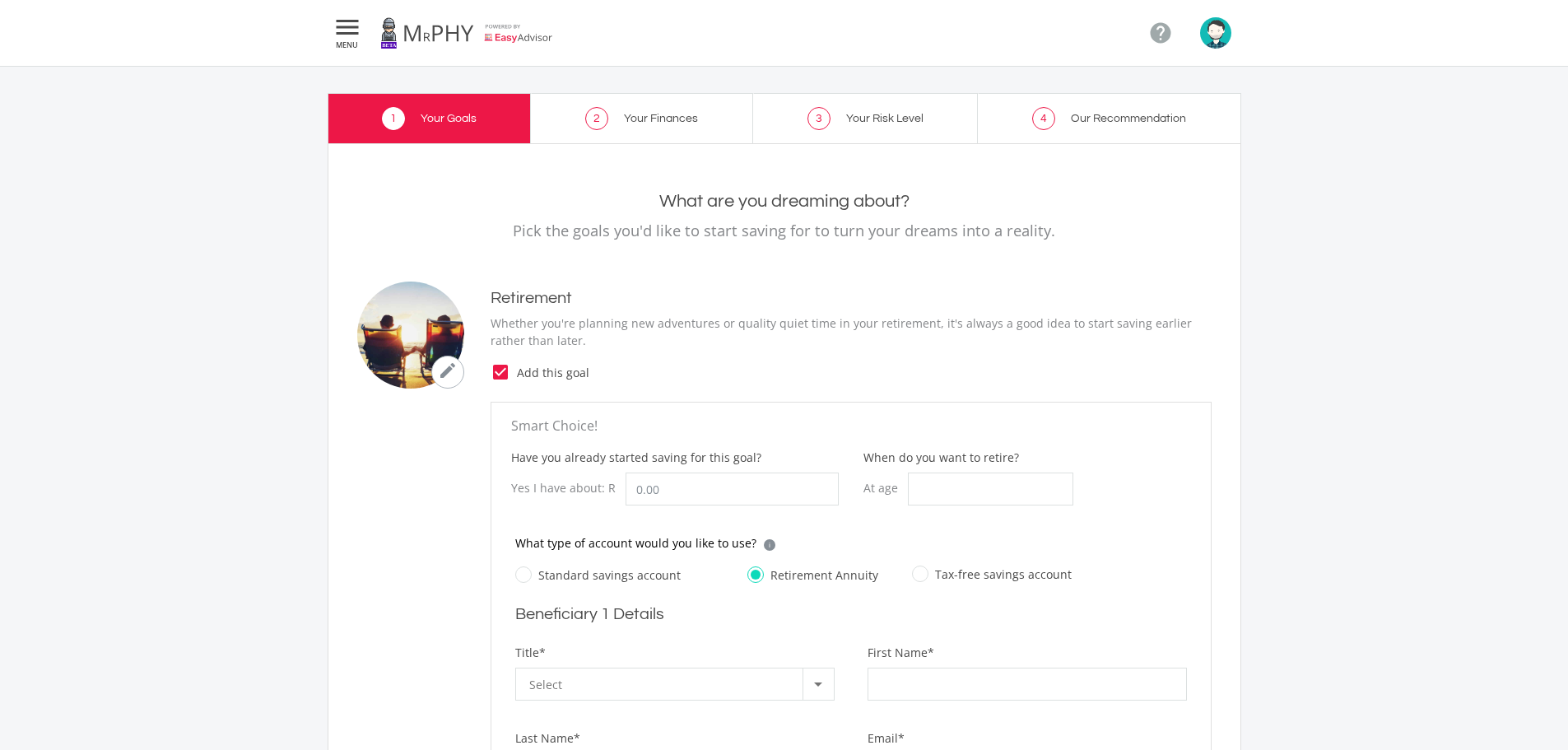
click at [534, 374] on span "Add this goal" at bounding box center [861, 373] width 701 height 18
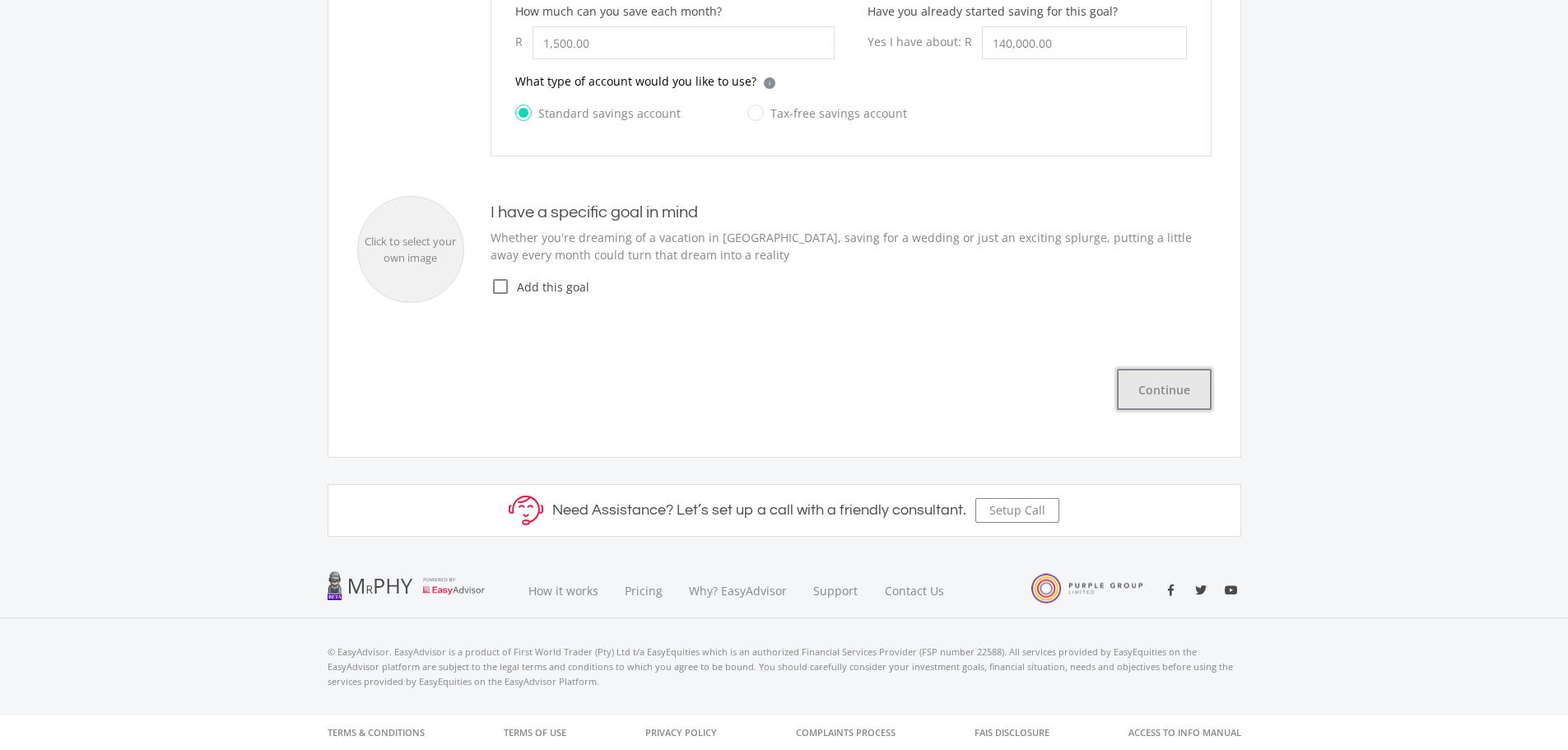
click at [1170, 392] on button "Continue" at bounding box center [1163, 389] width 95 height 41
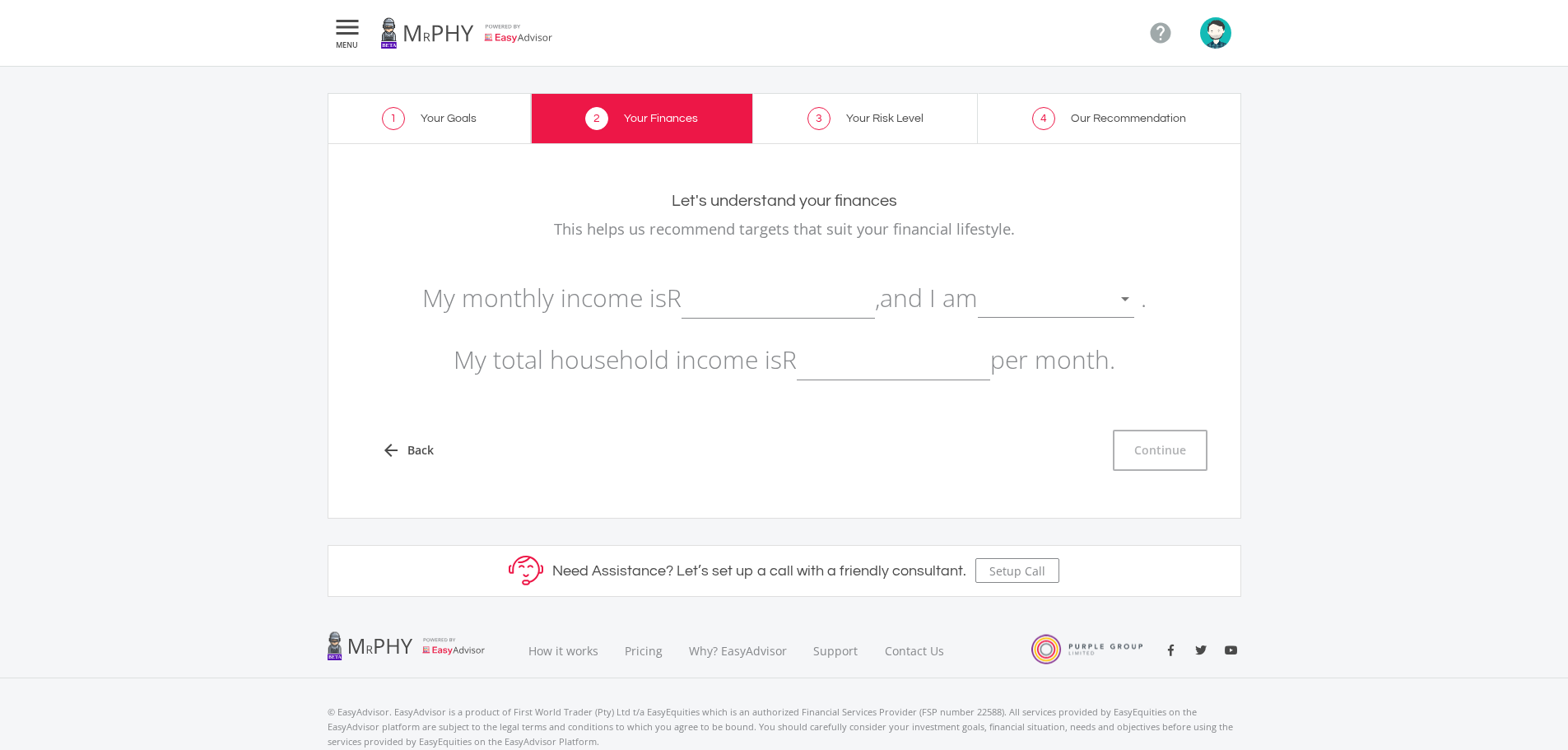
click at [806, 306] on input "text" at bounding box center [778, 298] width 193 height 41
type input "40,000.00"
click at [1064, 295] on div at bounding box center [1043, 299] width 132 height 31
click at [1064, 298] on span "not retired" at bounding box center [1065, 288] width 157 height 50
click at [930, 356] on input "text" at bounding box center [893, 360] width 193 height 41
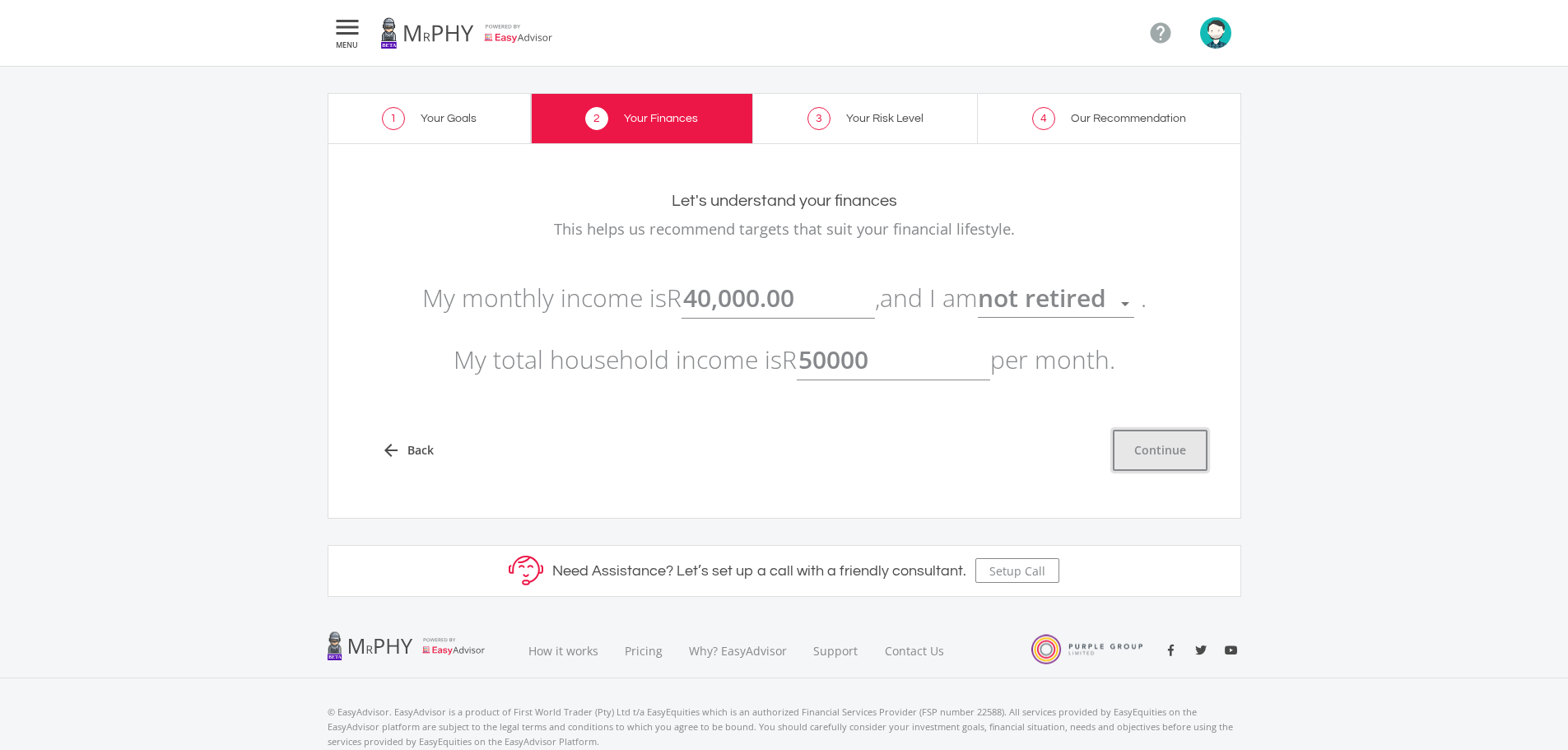
type input "50,000.00"
click at [1165, 460] on button "Continue" at bounding box center [1160, 450] width 95 height 41
type input "40000"
type input "50000"
type input "40,000.00"
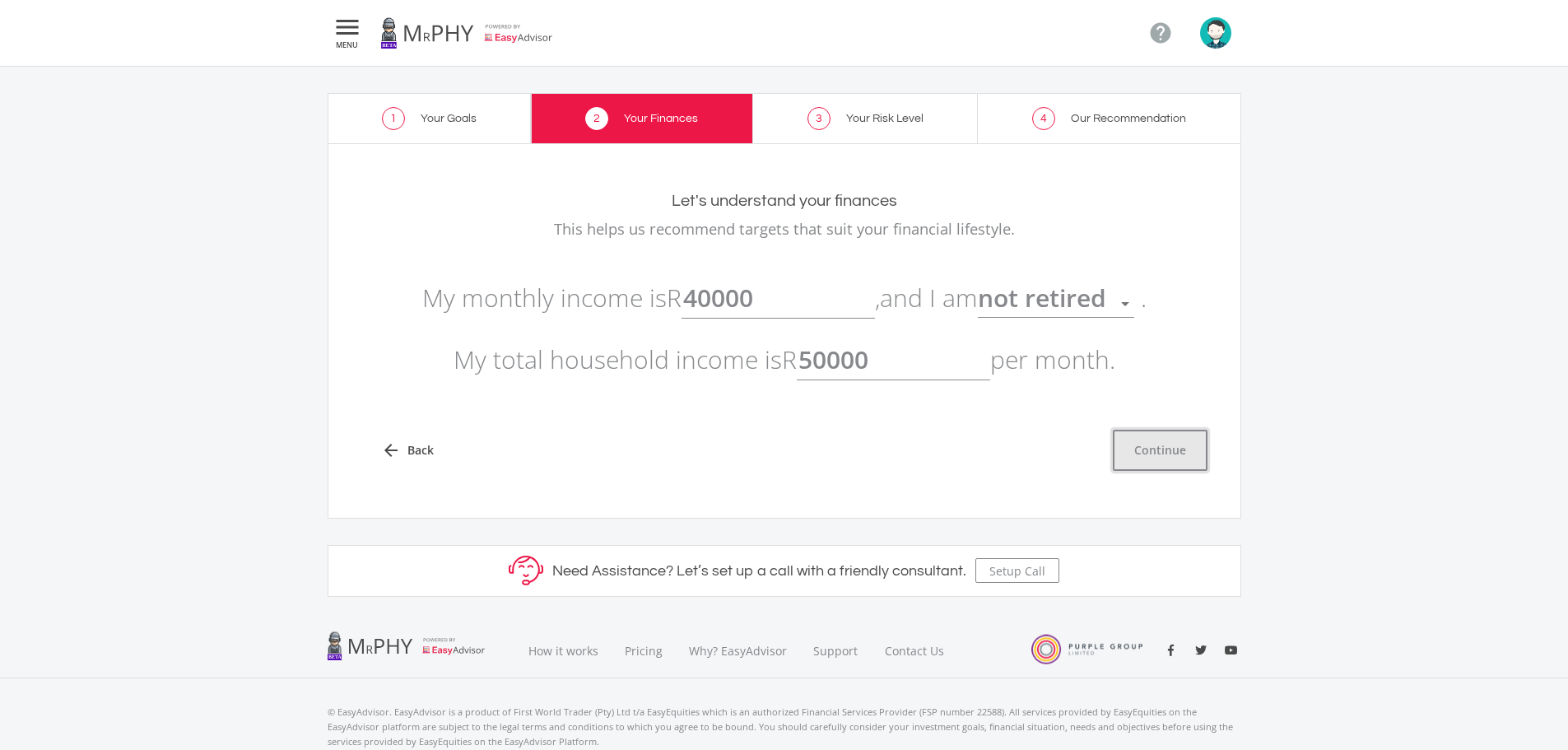
type input "50,000.00"
